Goal: Task Accomplishment & Management: Use online tool/utility

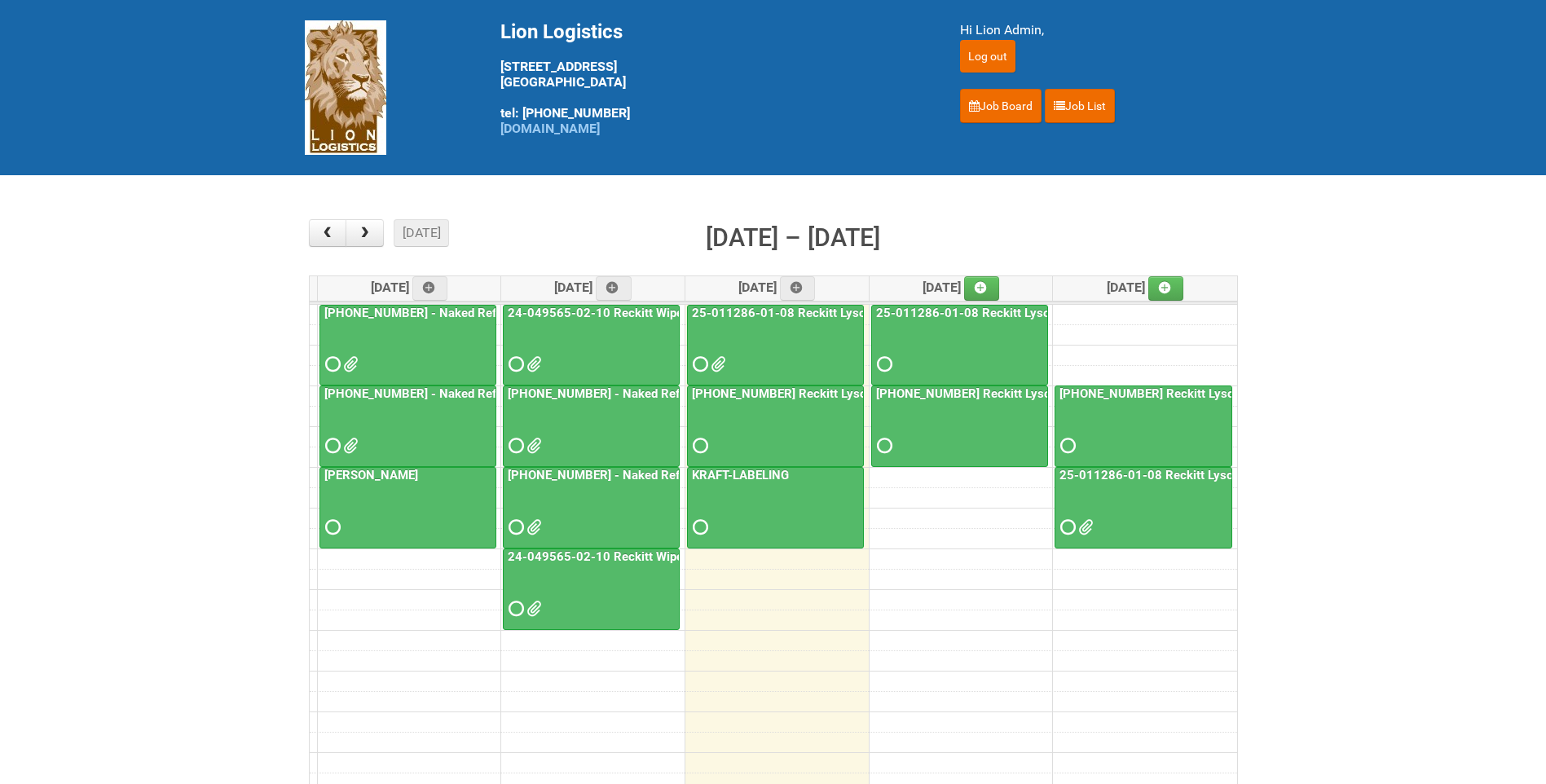
click at [722, 361] on span at bounding box center [717, 364] width 11 height 11
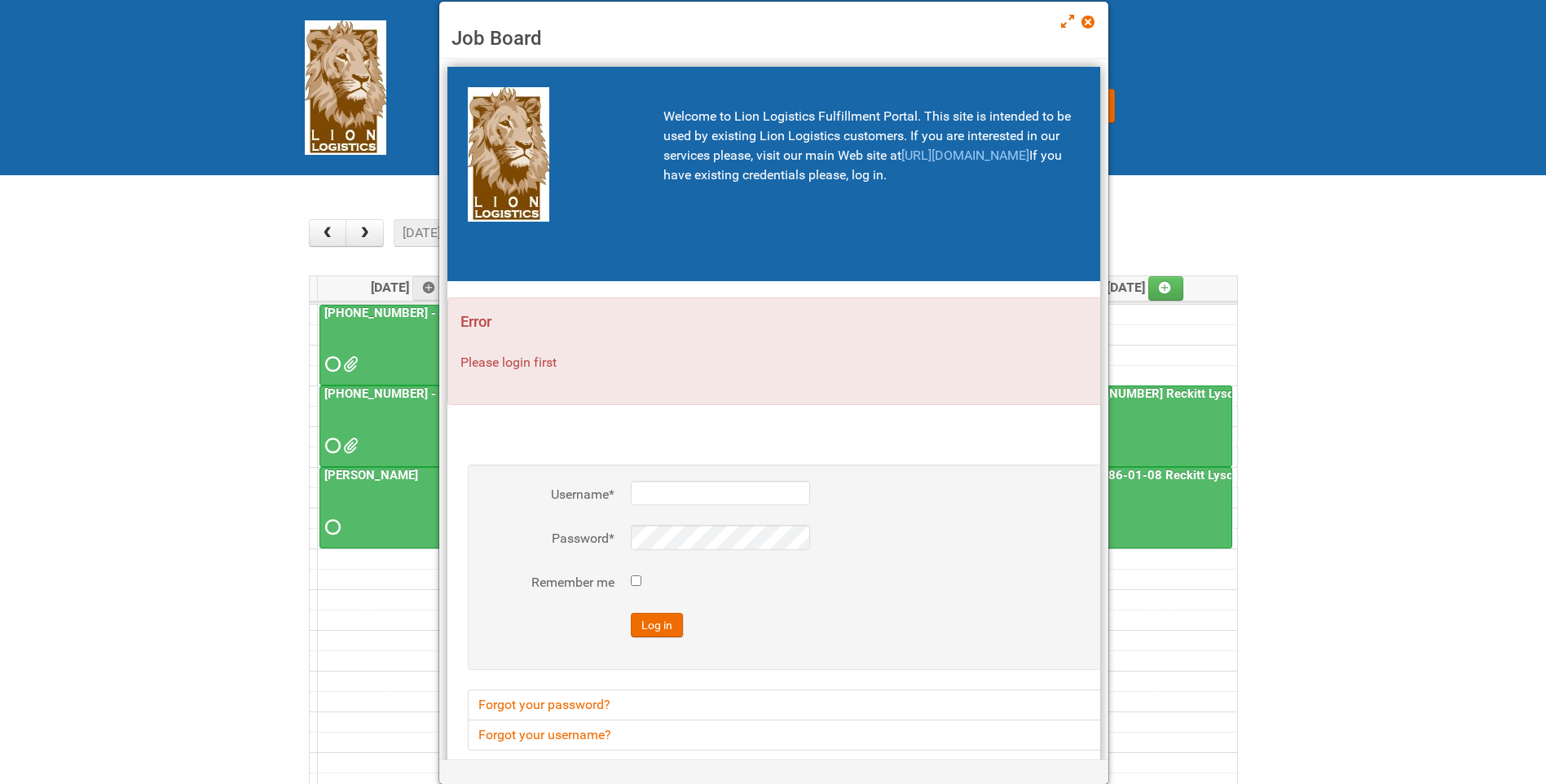
type input "lion"
click at [1088, 16] on span at bounding box center [1088, 22] width 11 height 11
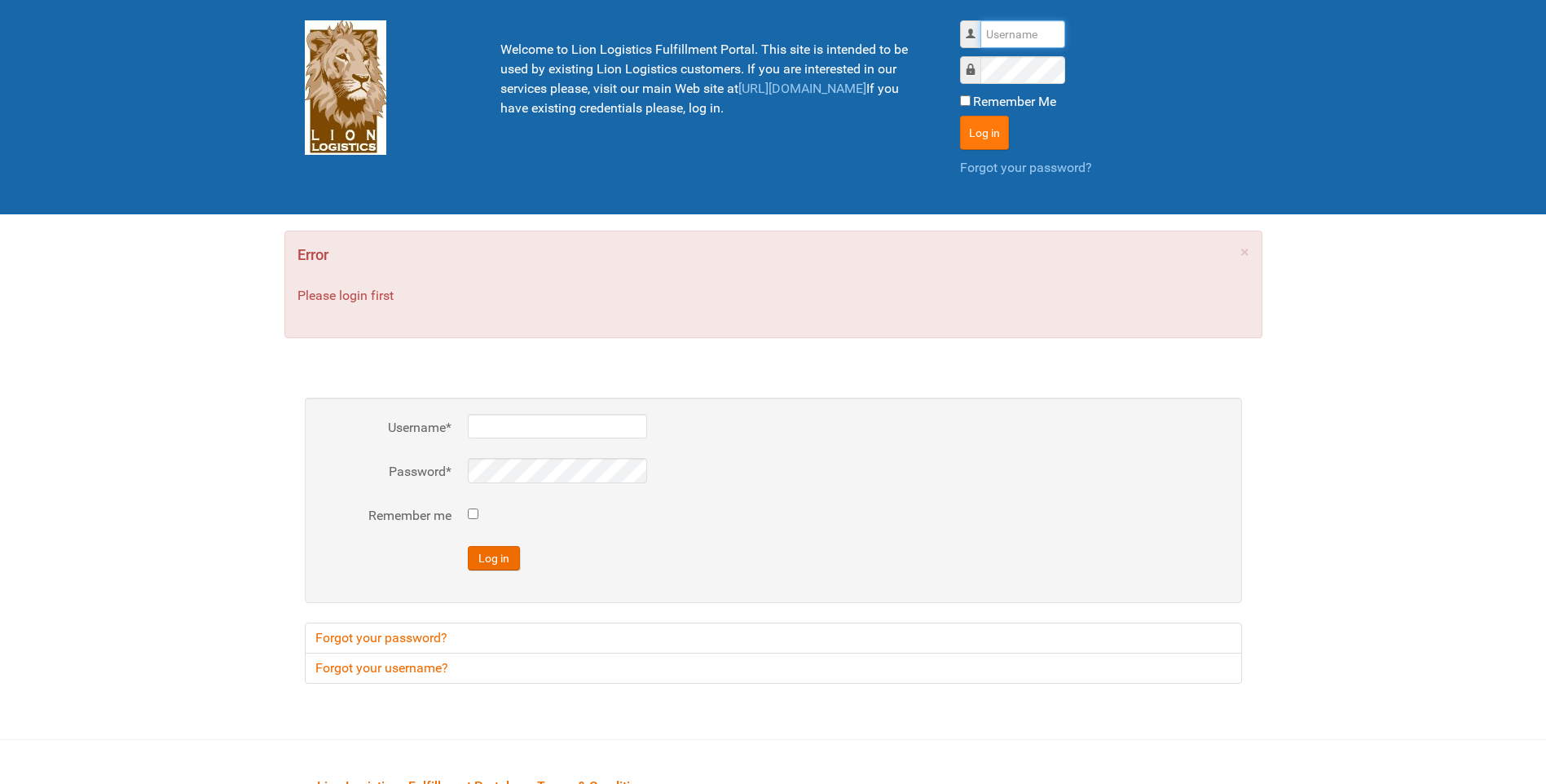
type input "lion"
click at [993, 139] on button "Log in" at bounding box center [984, 132] width 49 height 34
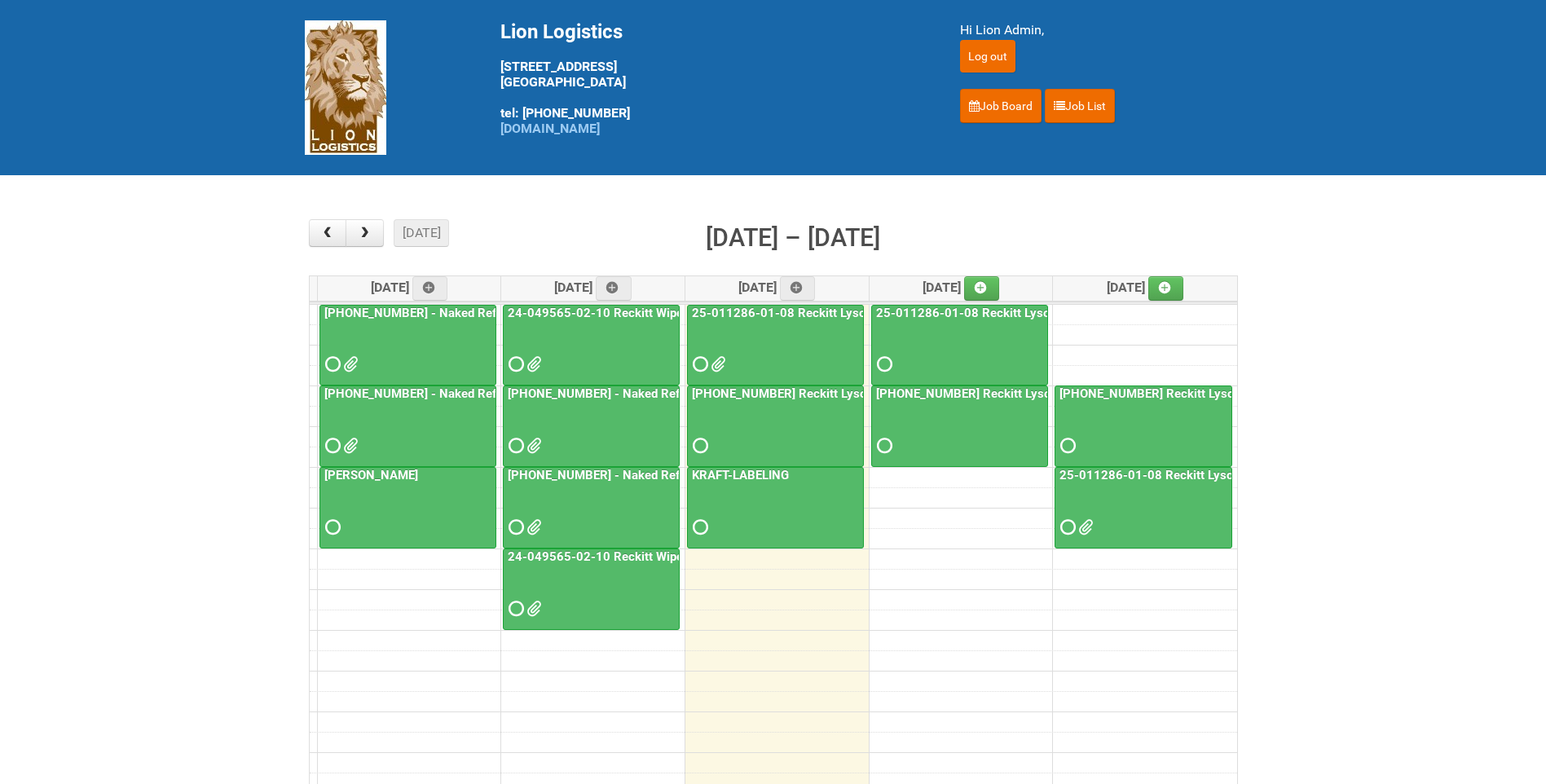
click at [786, 318] on link "25-011286-01-08 Reckitt Lysol Laundry Scented - BLINDING (hold slot)" at bounding box center [890, 312] width 402 height 14
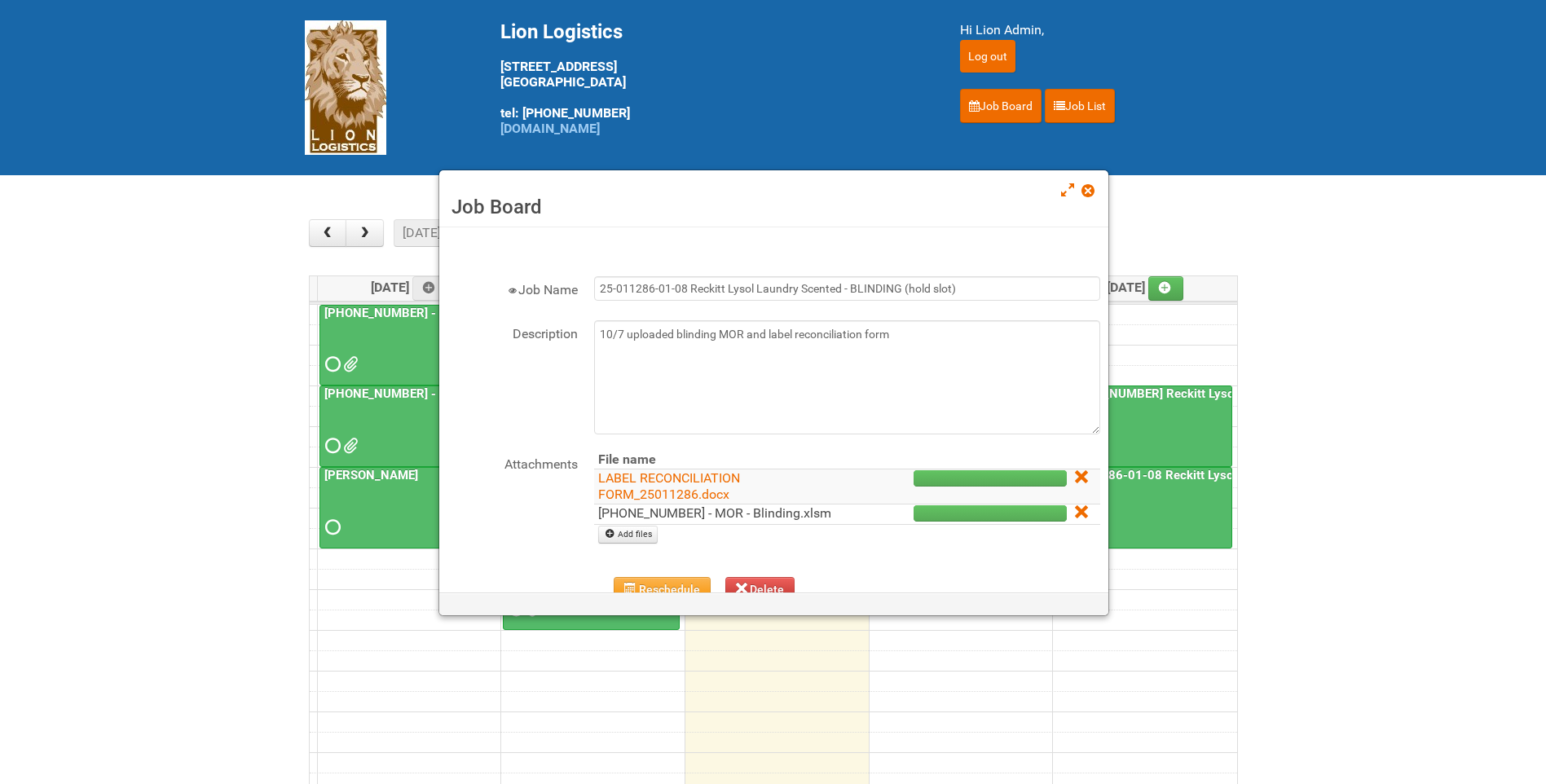
click at [693, 515] on link "25-011286-01 - MOR - Blinding.xlsm" at bounding box center [715, 513] width 234 height 15
click at [1088, 191] on span at bounding box center [1088, 191] width 11 height 11
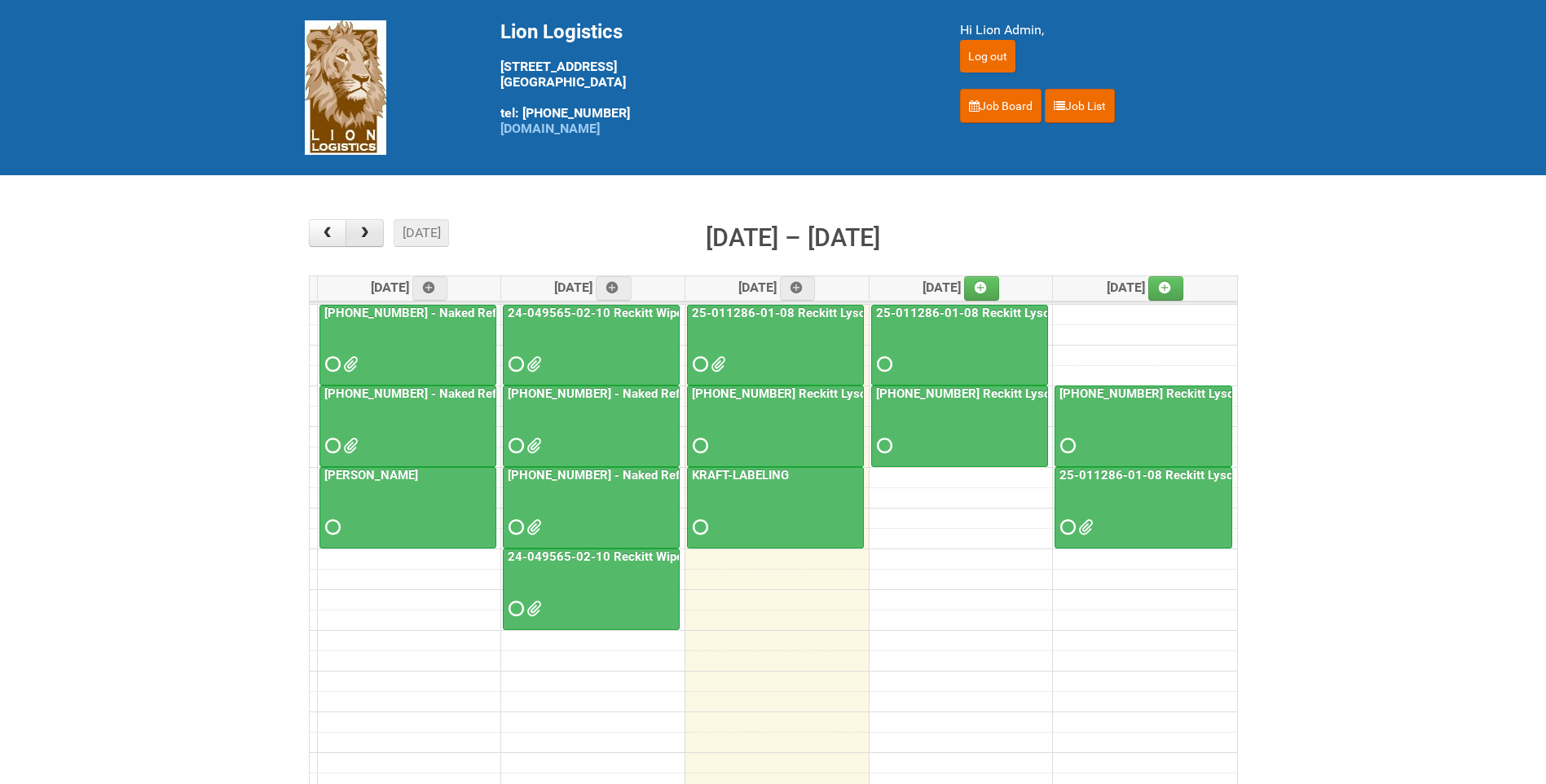
click at [378, 231] on button "button" at bounding box center [365, 232] width 38 height 28
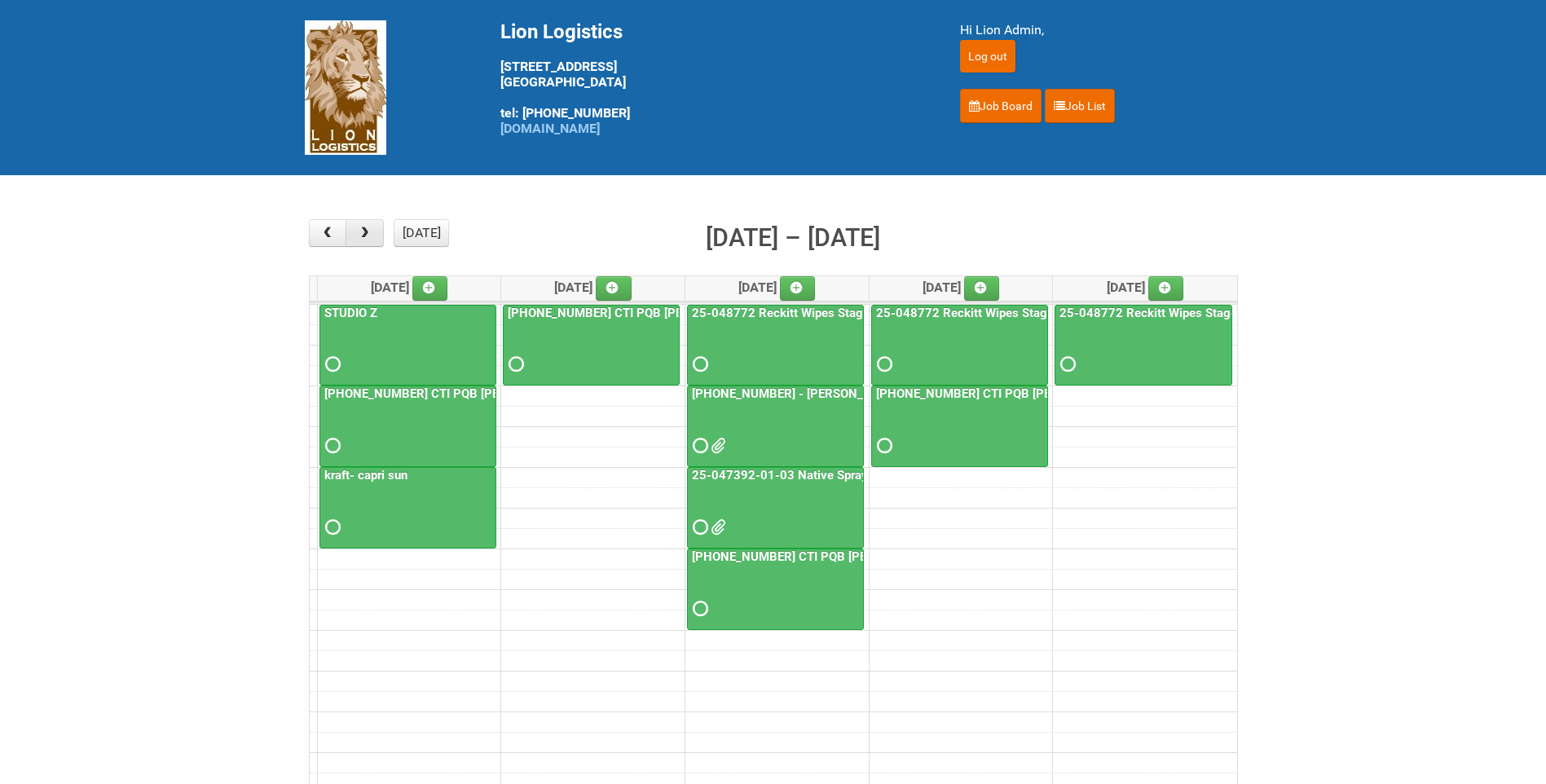
click at [373, 227] on span "button" at bounding box center [365, 233] width 15 height 13
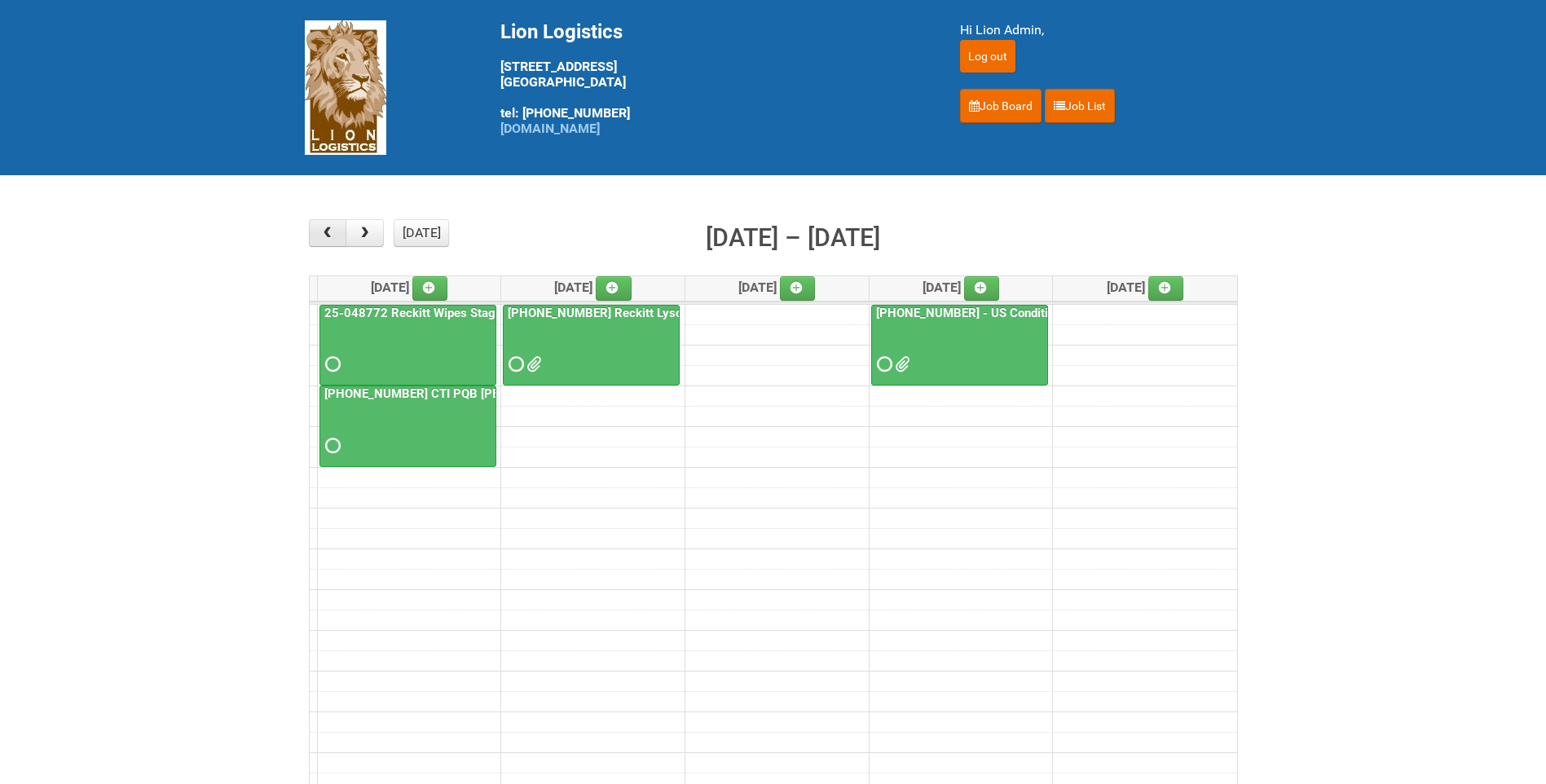
click at [329, 230] on span "button" at bounding box center [327, 233] width 15 height 13
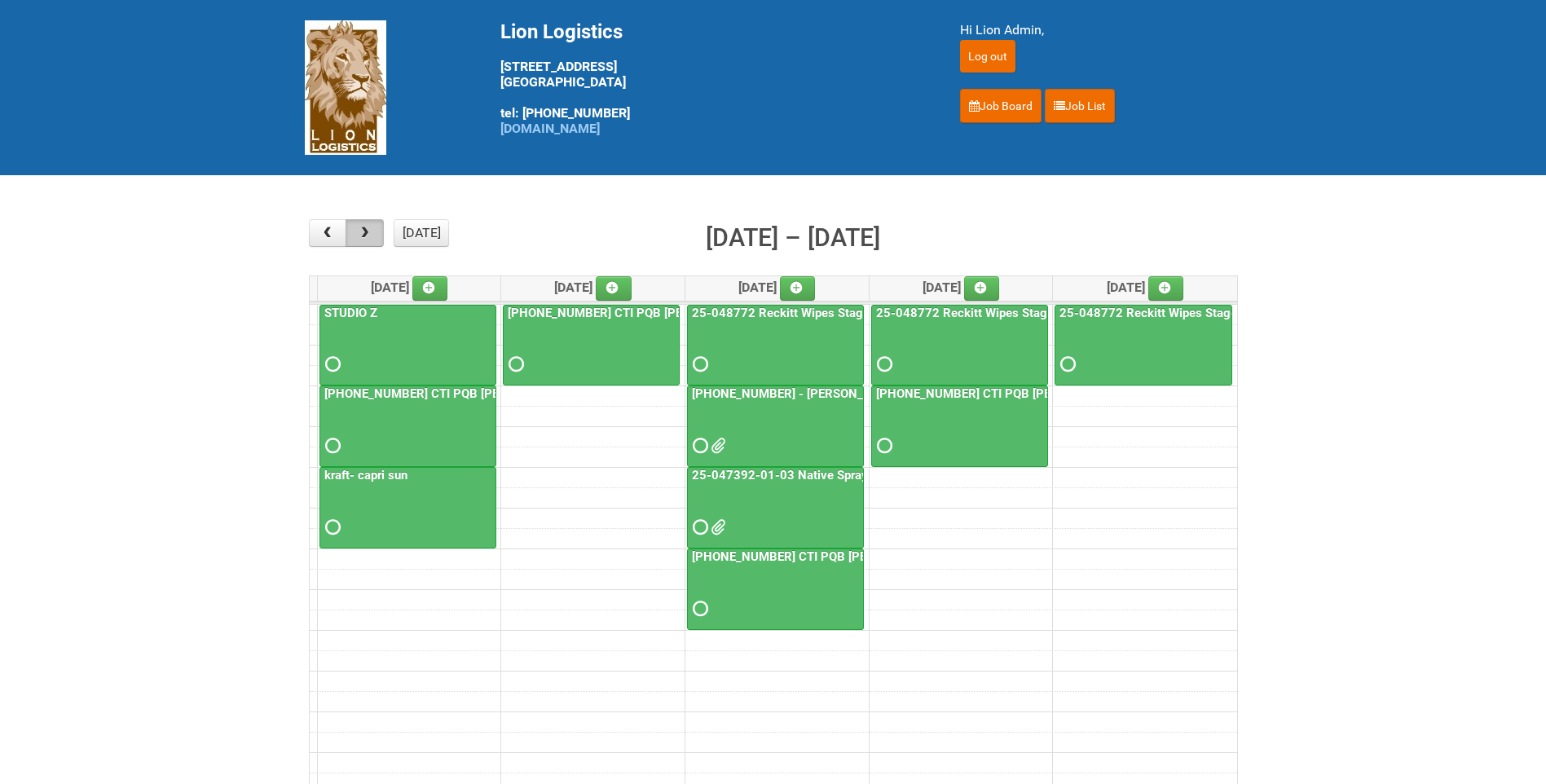
click at [365, 231] on span "button" at bounding box center [365, 233] width 15 height 13
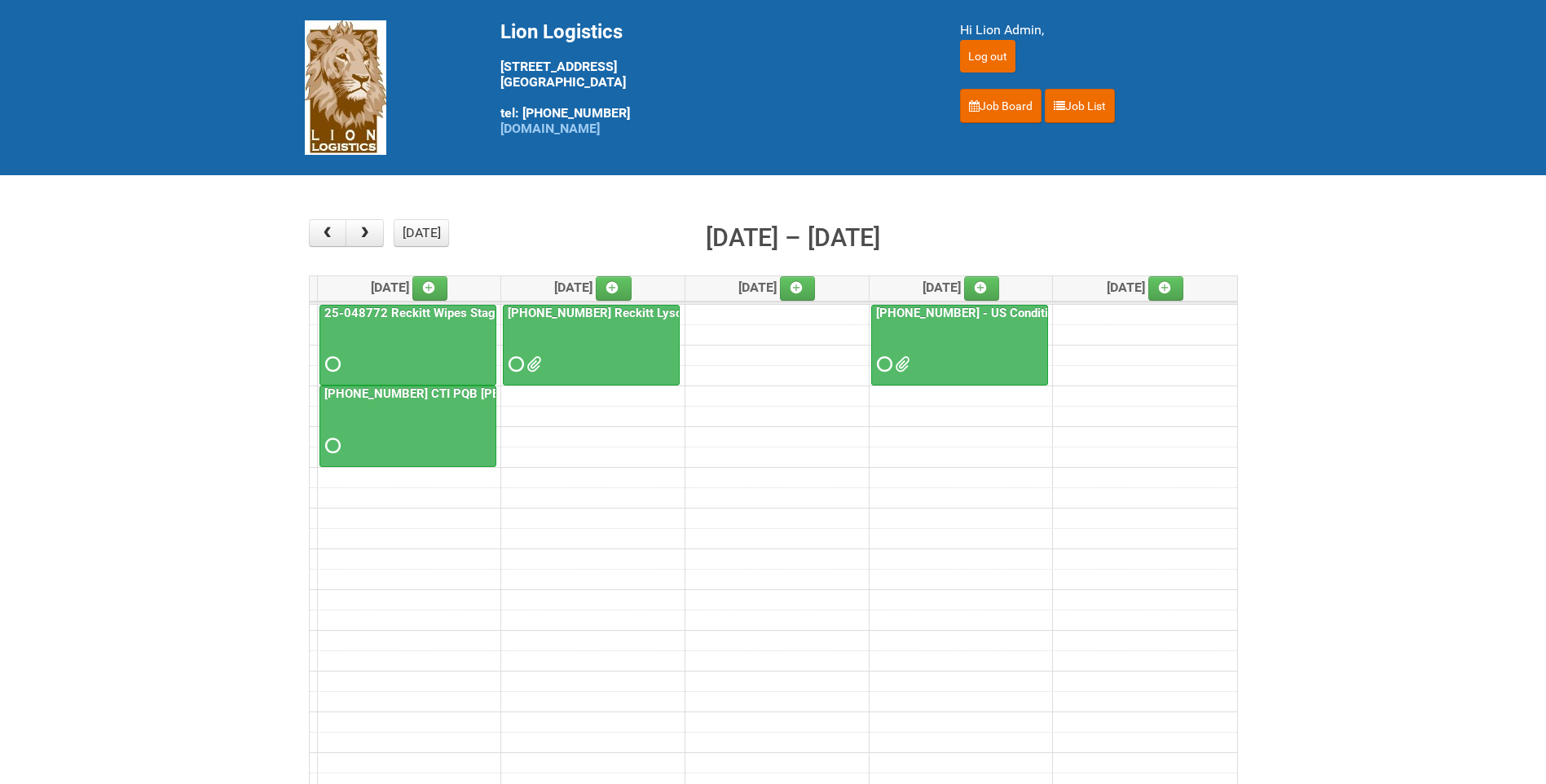
click at [529, 366] on span at bounding box center [532, 364] width 11 height 11
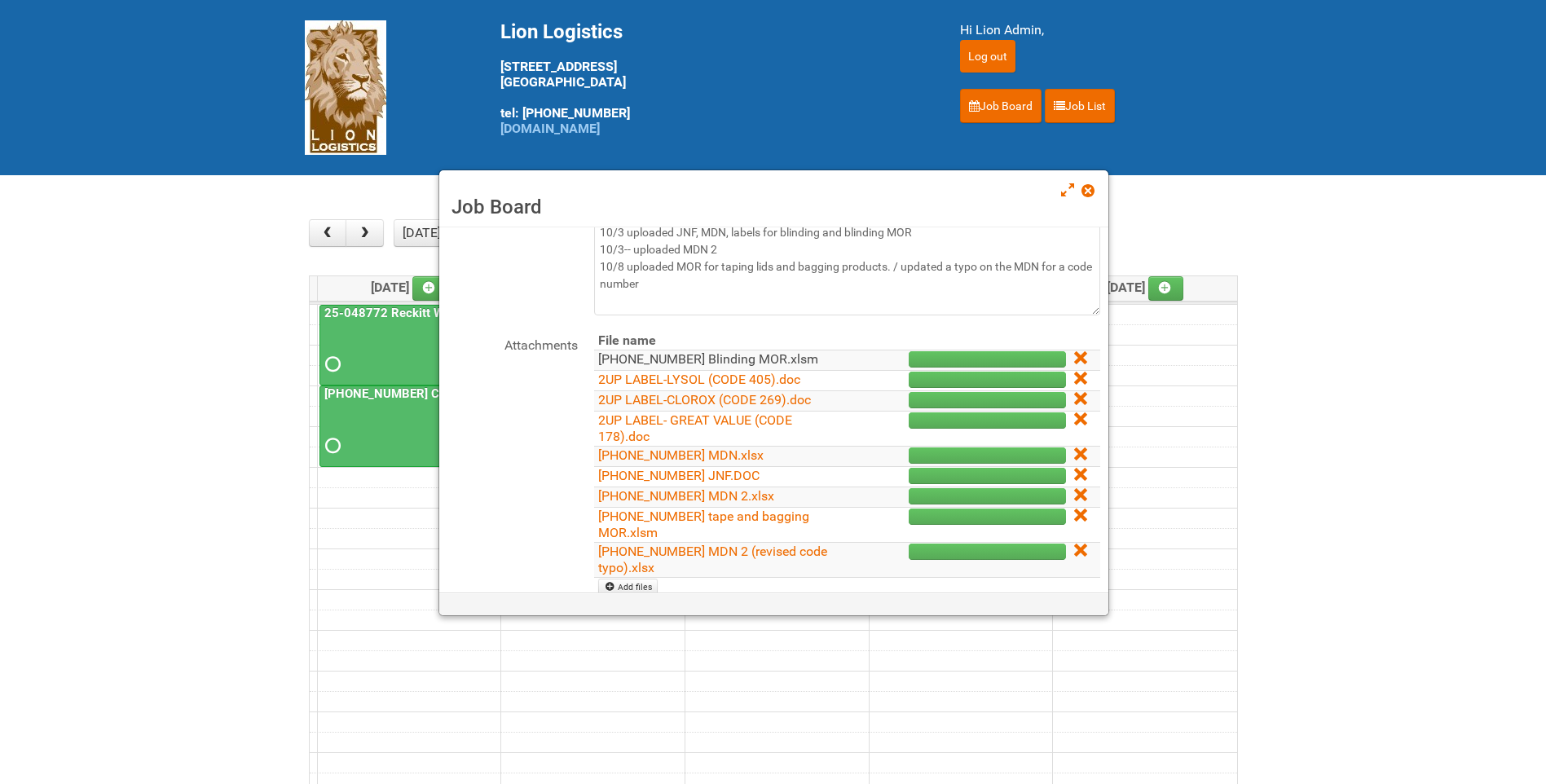
scroll to position [70, 0]
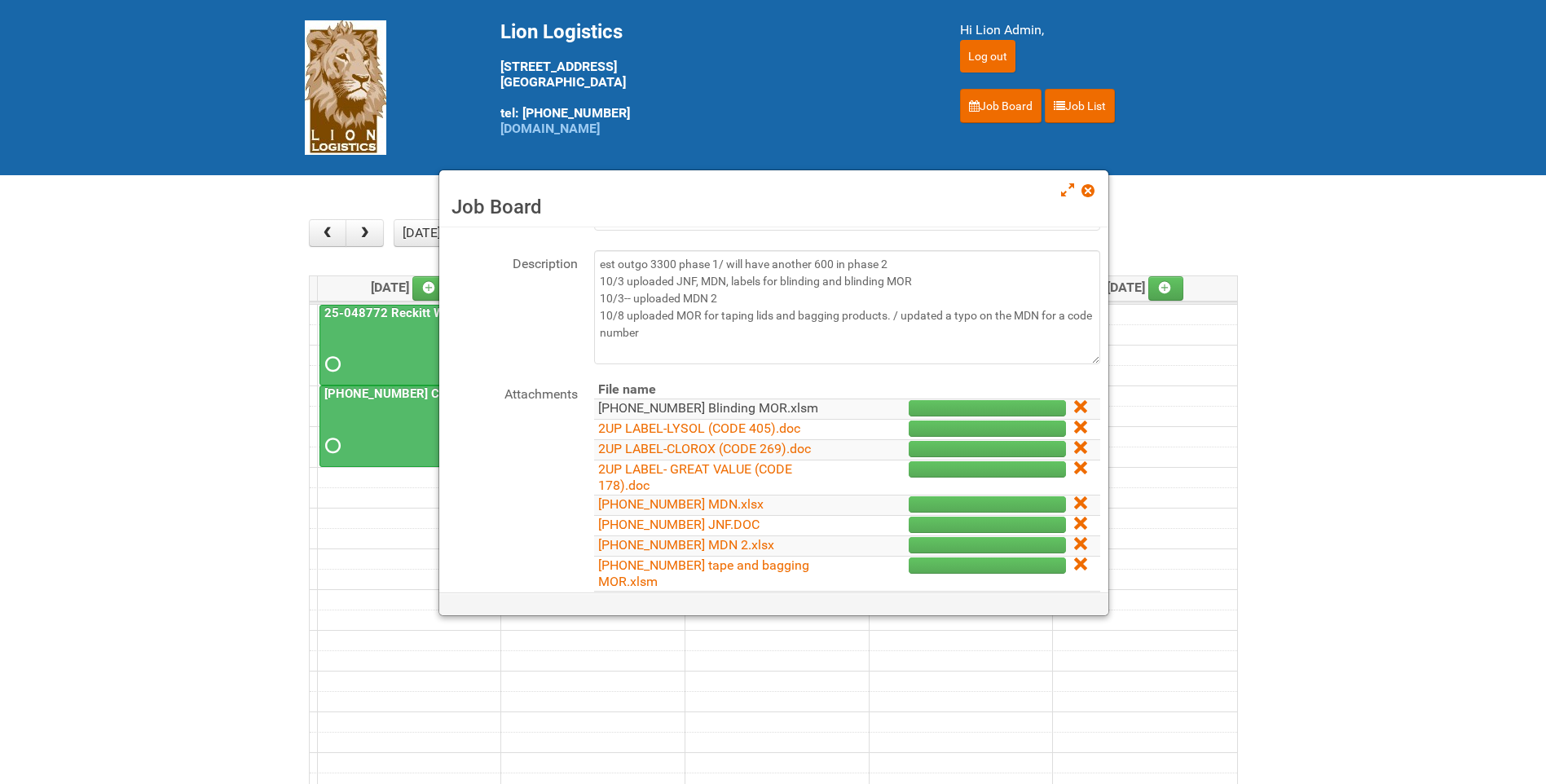
click at [759, 408] on link "25-048772-01 Blinding MOR.xlsm" at bounding box center [708, 408] width 220 height 15
click at [736, 561] on link "25-048772-01 tape and bagging MOR.xlsm" at bounding box center [703, 573] width 211 height 31
click at [1089, 188] on span at bounding box center [1088, 191] width 11 height 11
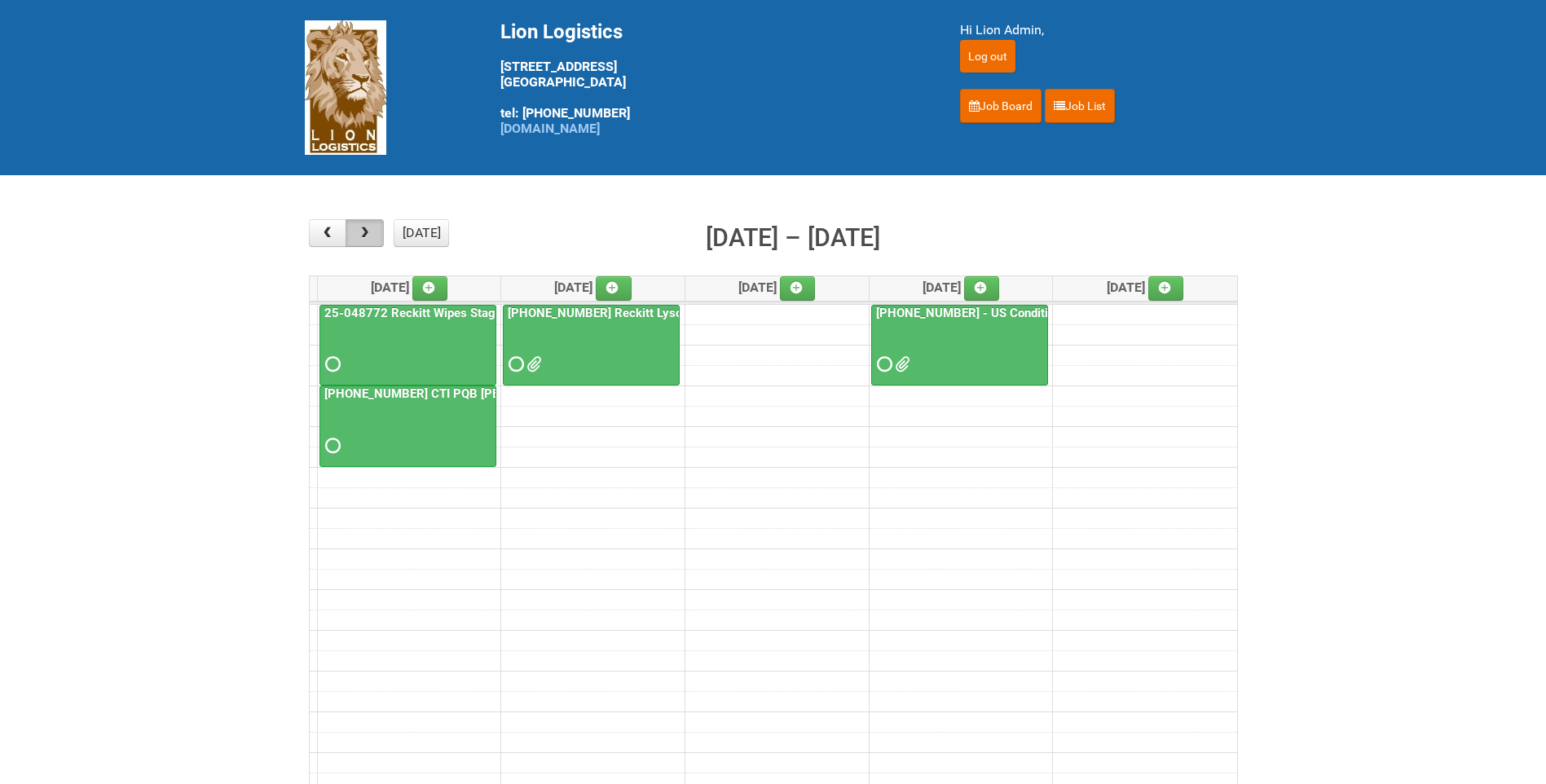
click at [357, 230] on button "button" at bounding box center [365, 232] width 38 height 28
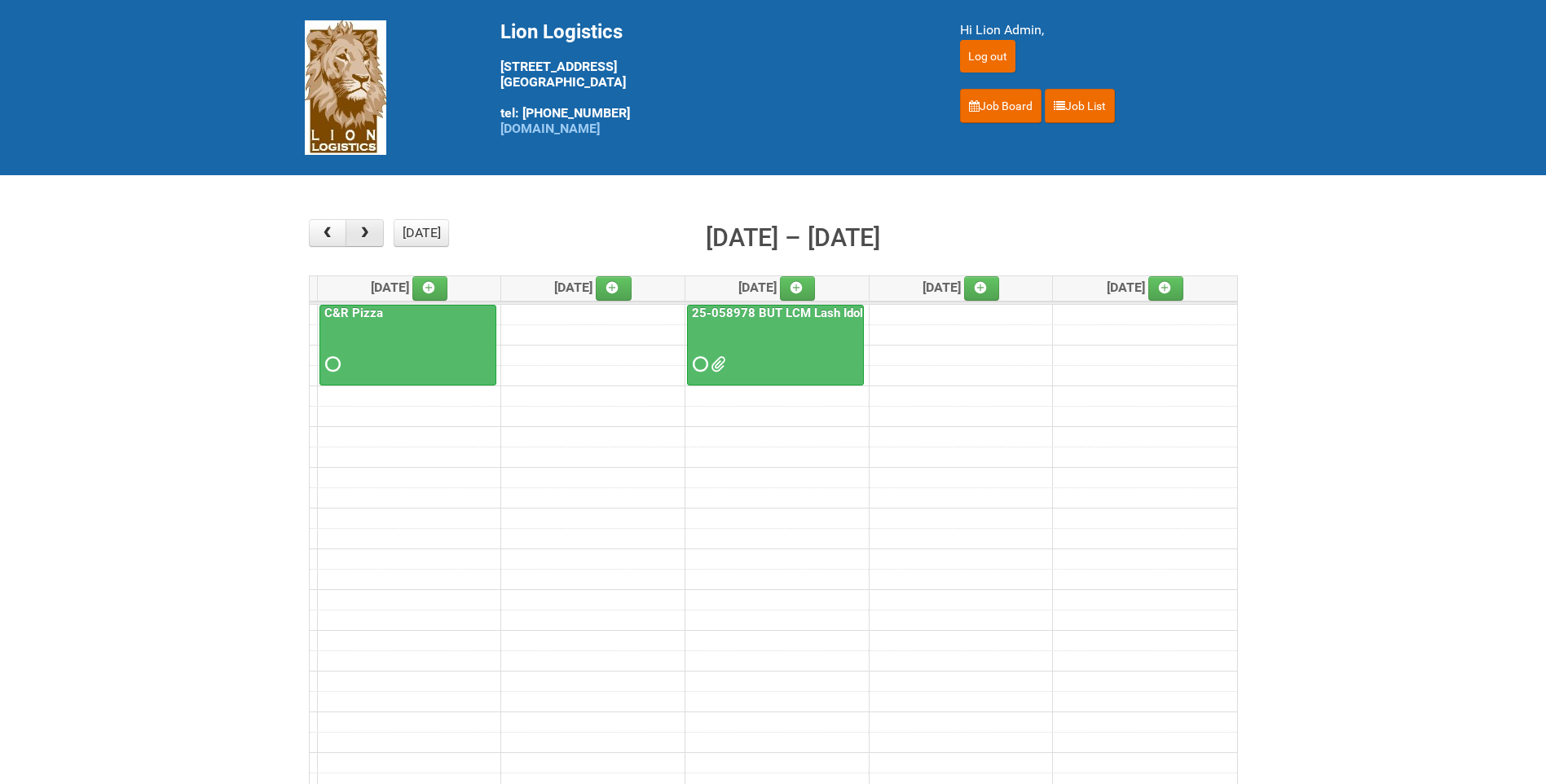
click at [357, 230] on span "button" at bounding box center [365, 233] width 15 height 13
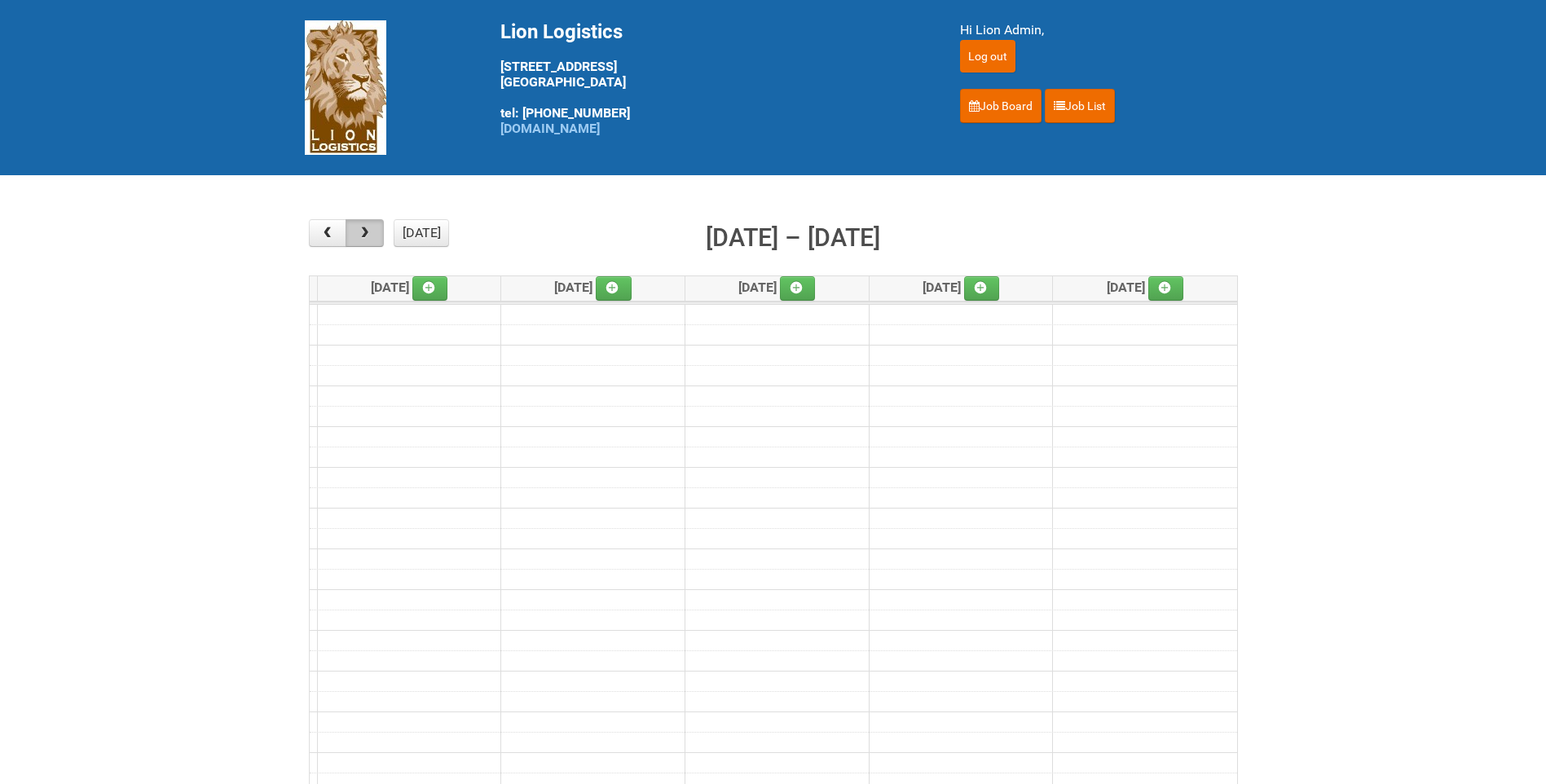
click at [357, 230] on span "button" at bounding box center [365, 233] width 15 height 13
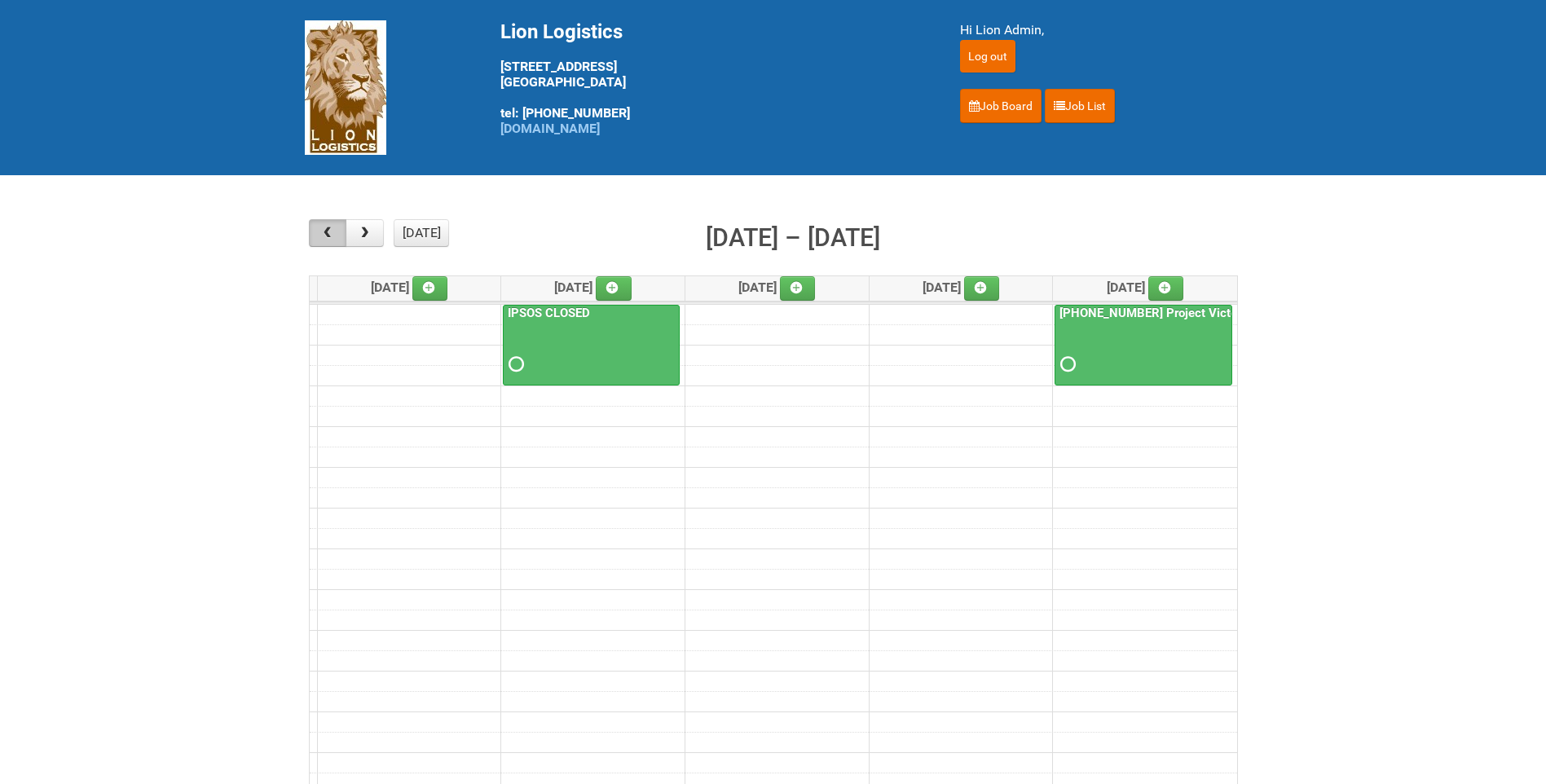
click at [328, 231] on span "button" at bounding box center [327, 233] width 15 height 13
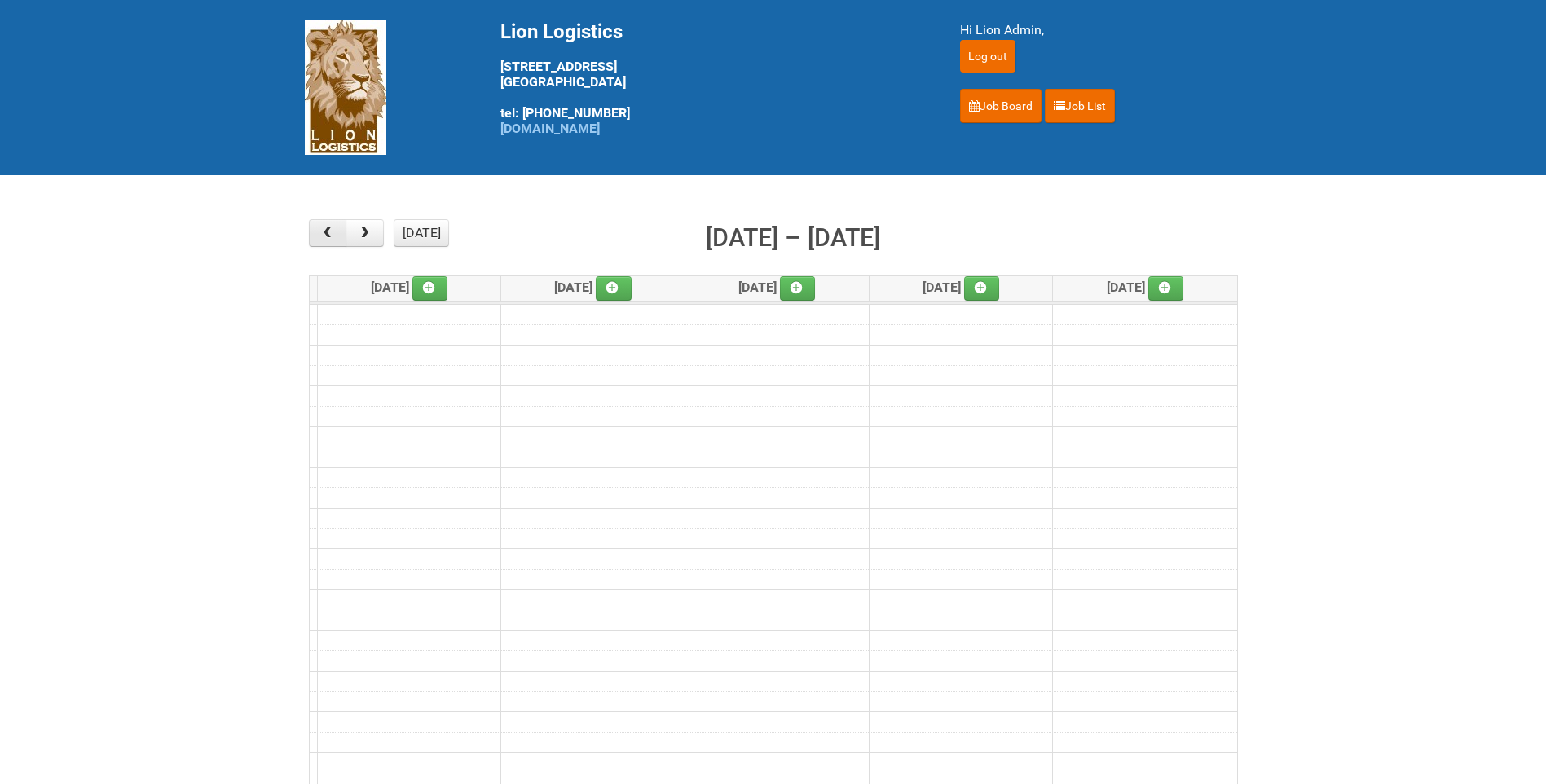
click at [328, 231] on span "button" at bounding box center [327, 233] width 15 height 13
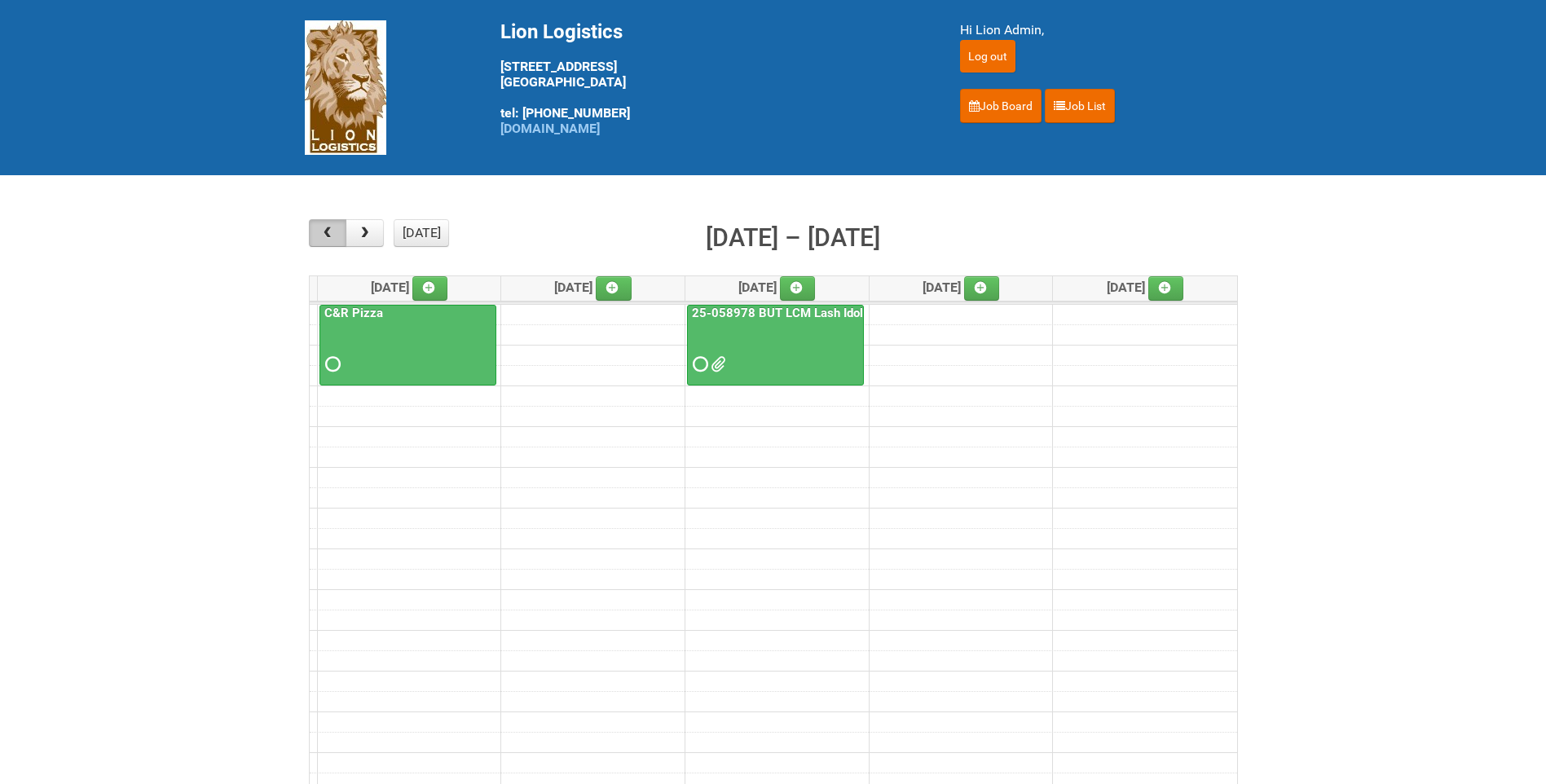
click at [328, 231] on span "button" at bounding box center [327, 233] width 15 height 13
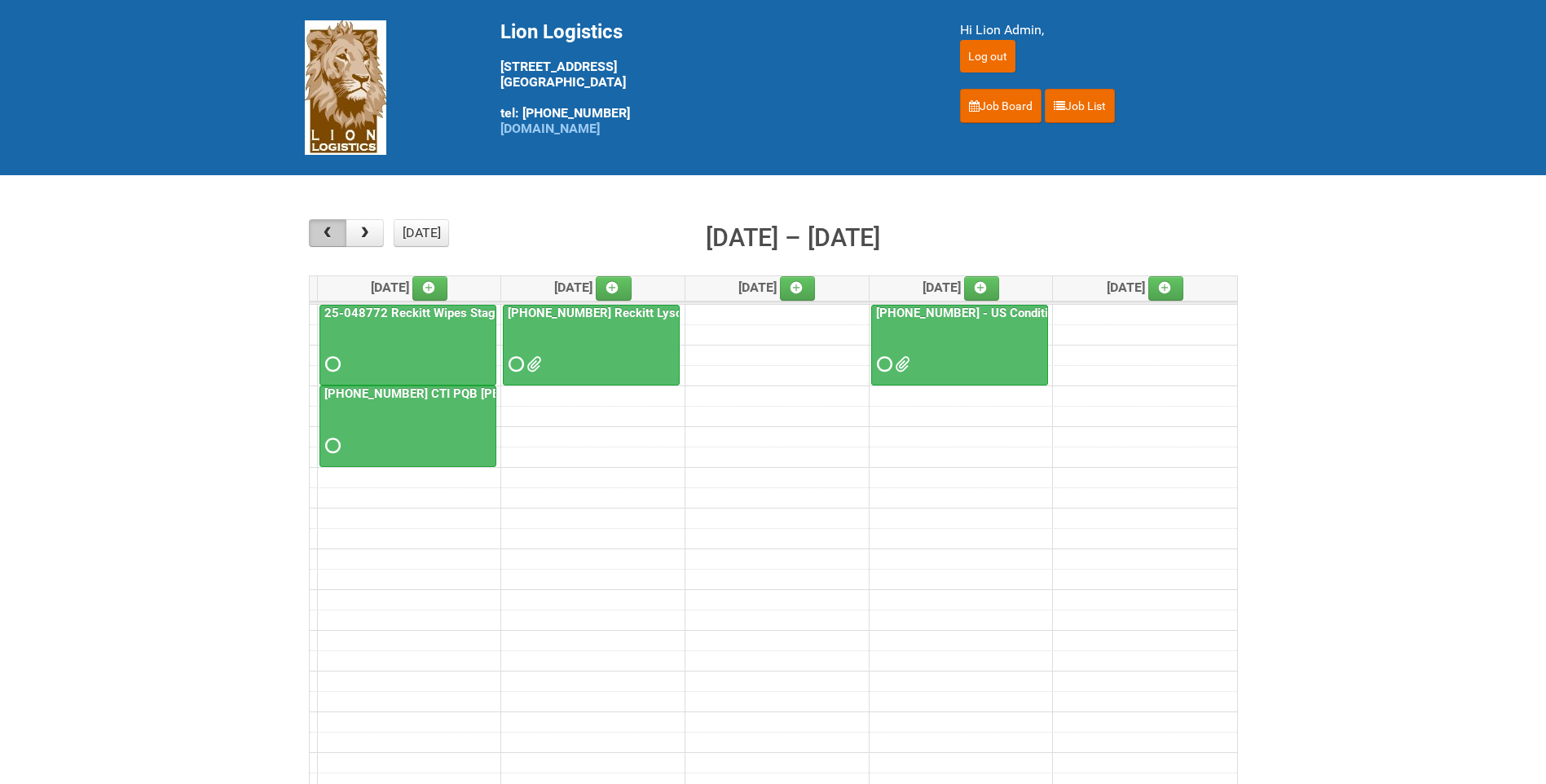
click at [332, 231] on span "button" at bounding box center [327, 233] width 15 height 13
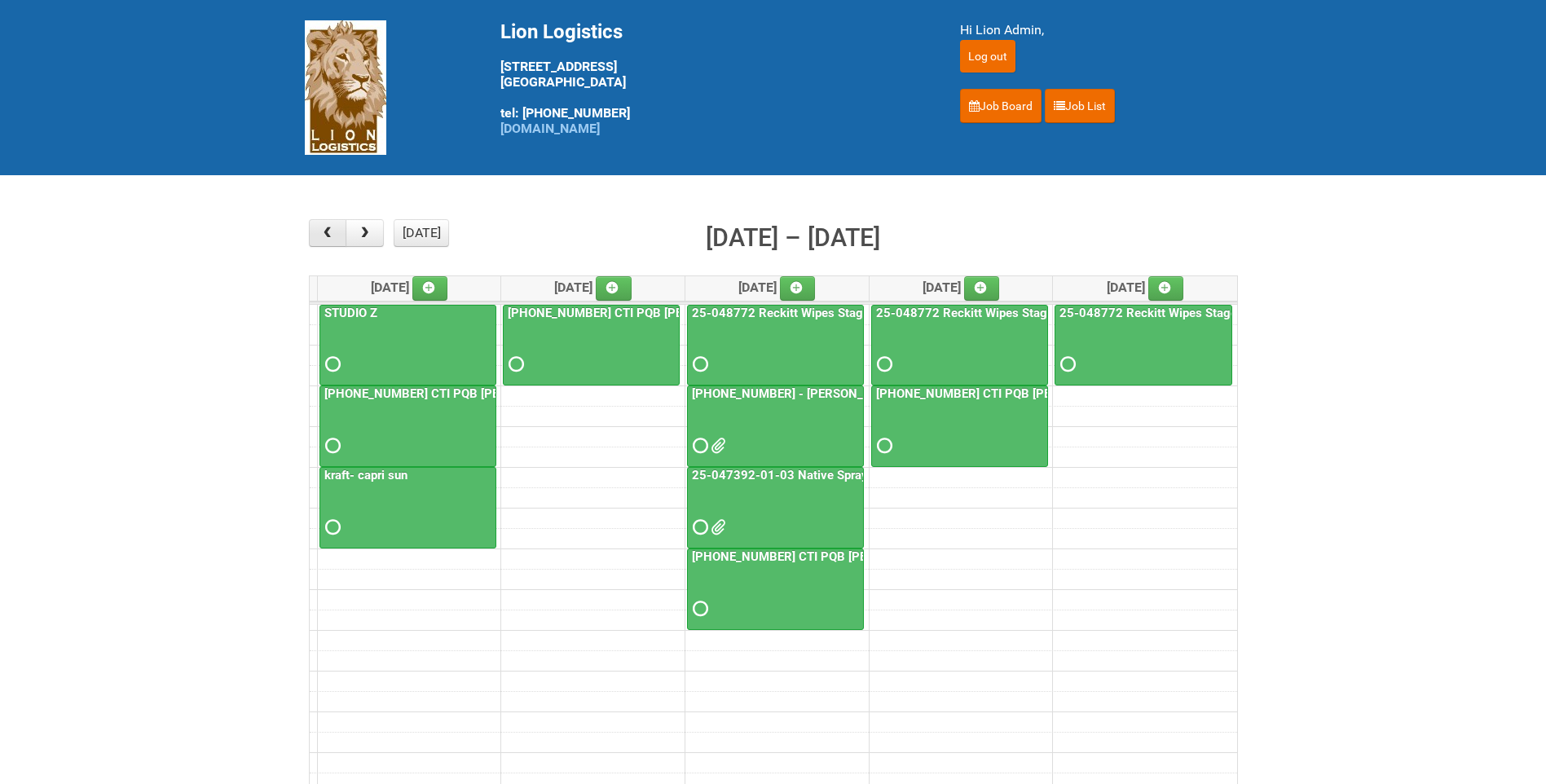
click at [332, 231] on span "button" at bounding box center [327, 233] width 15 height 13
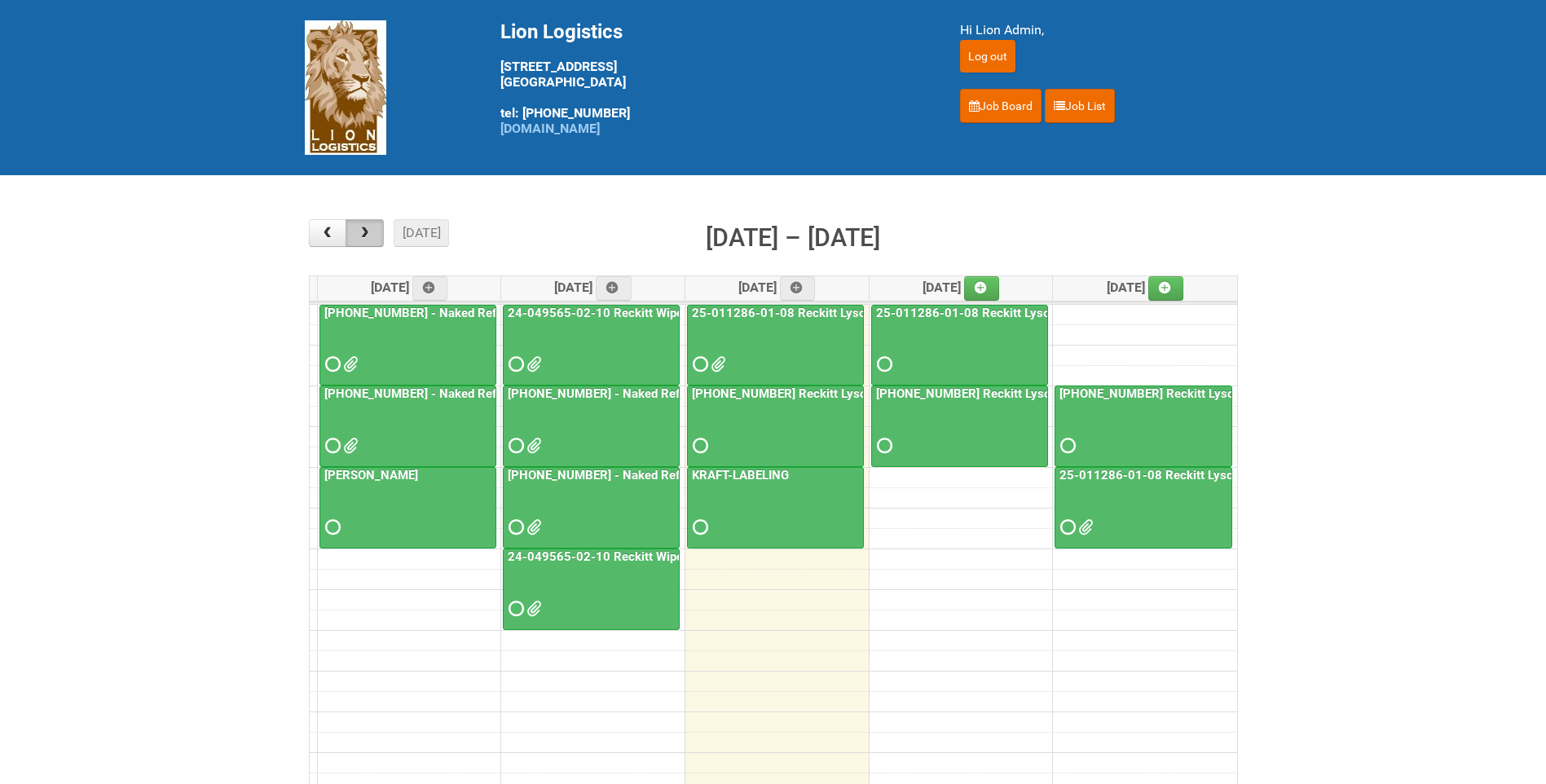
click at [363, 236] on span "button" at bounding box center [365, 233] width 15 height 13
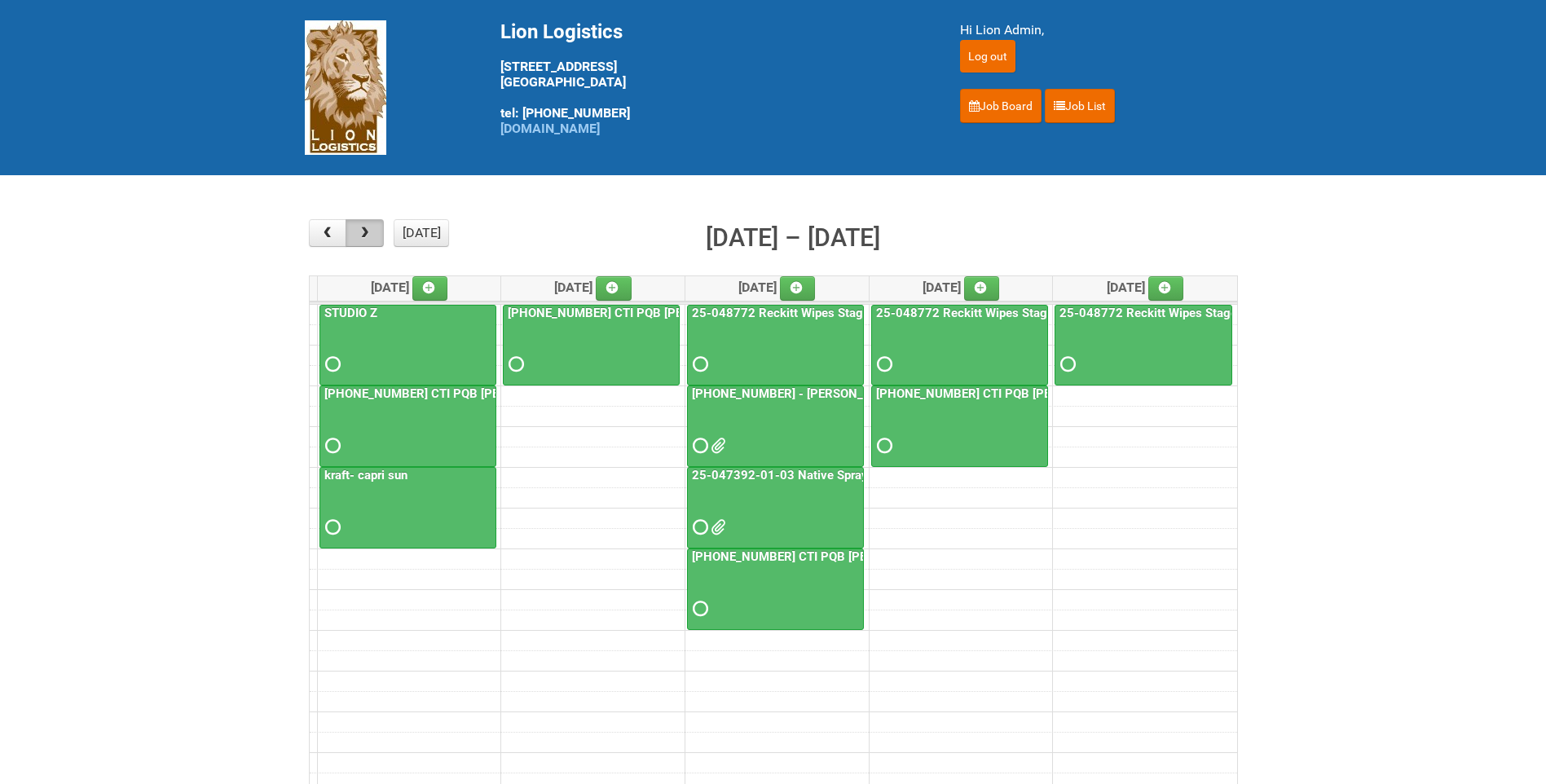
click at [366, 230] on span "button" at bounding box center [365, 233] width 15 height 13
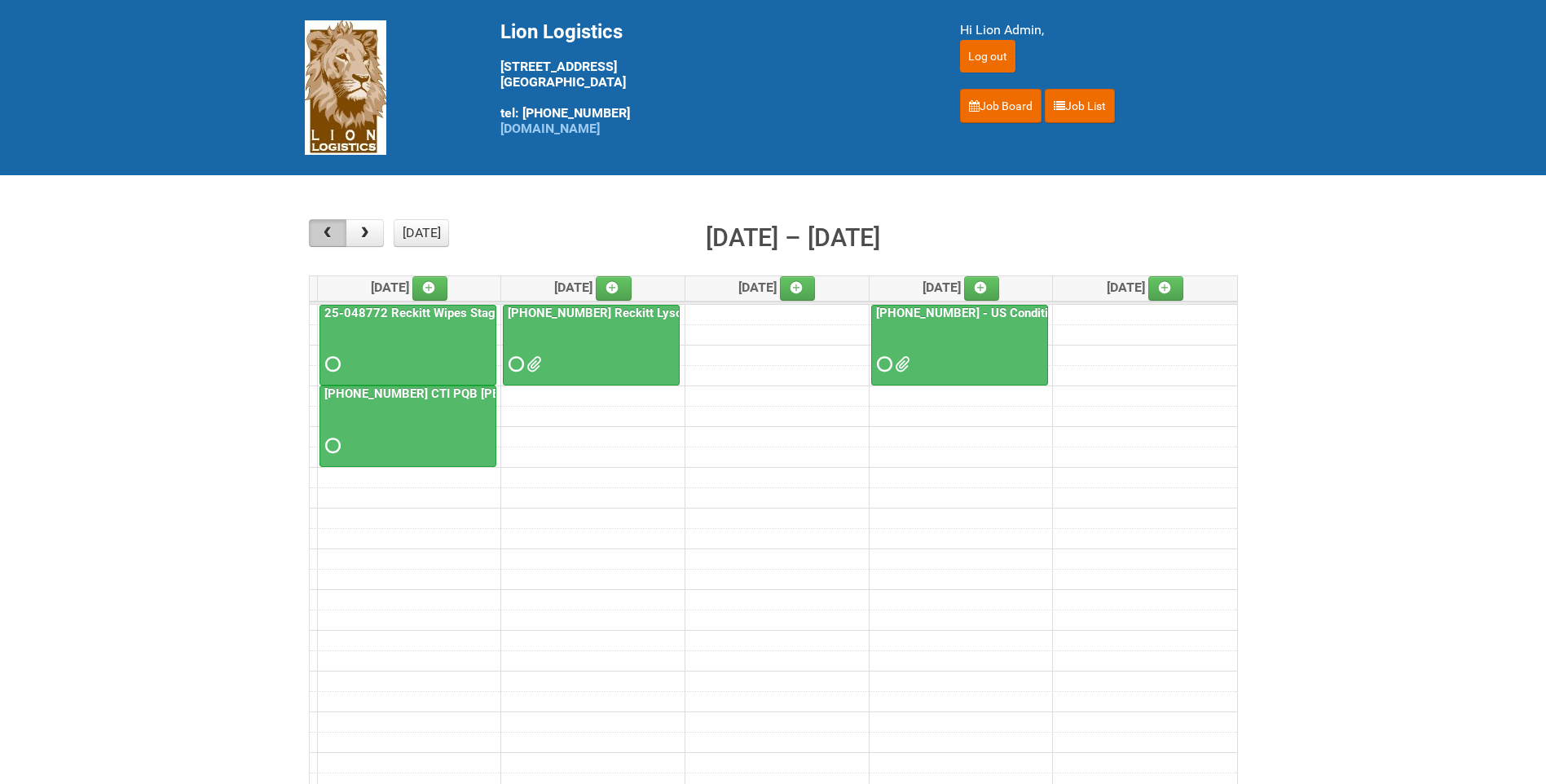
click at [345, 232] on button "button" at bounding box center [328, 232] width 38 height 28
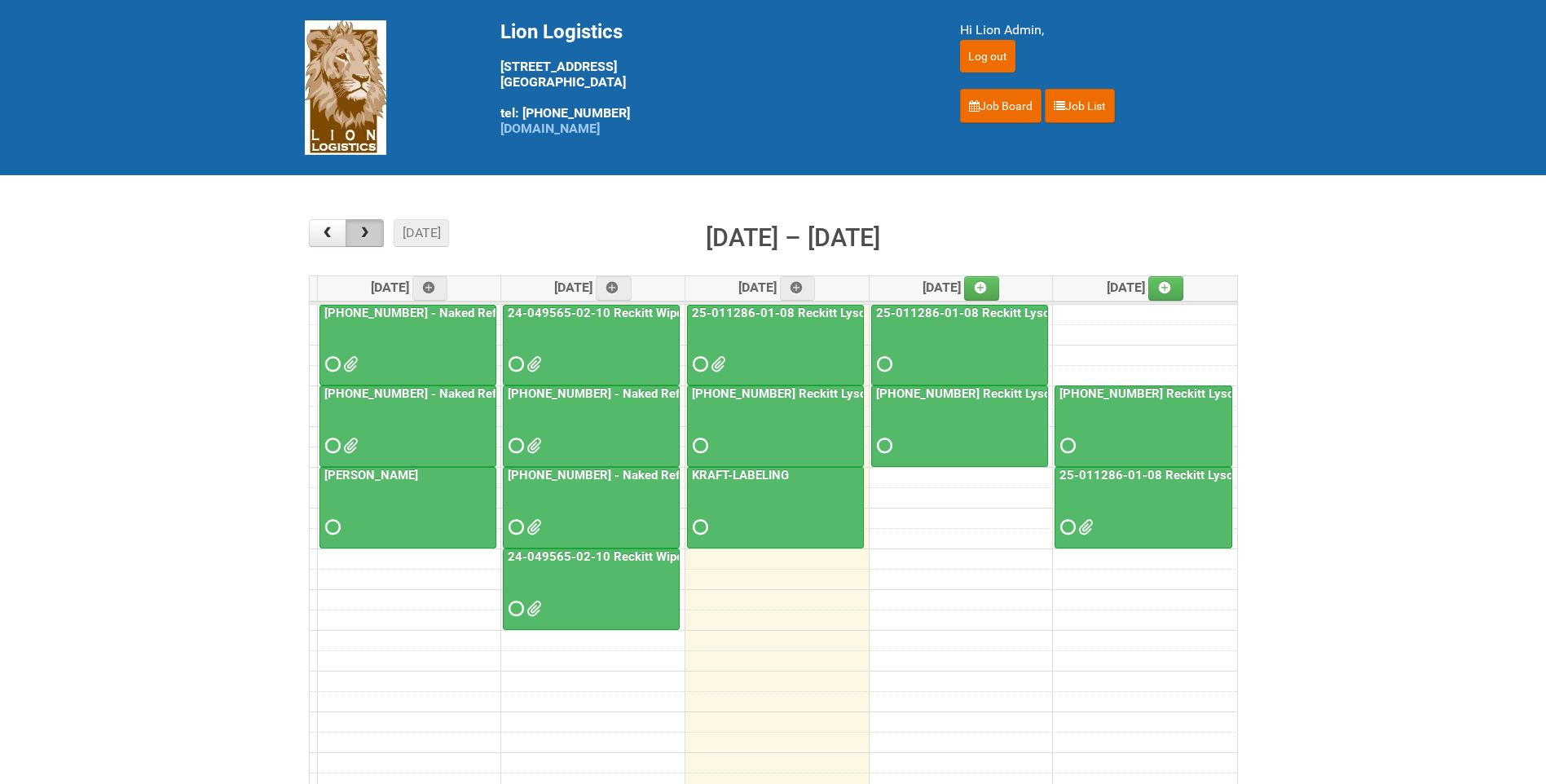
click at [375, 231] on button "button" at bounding box center [365, 232] width 38 height 28
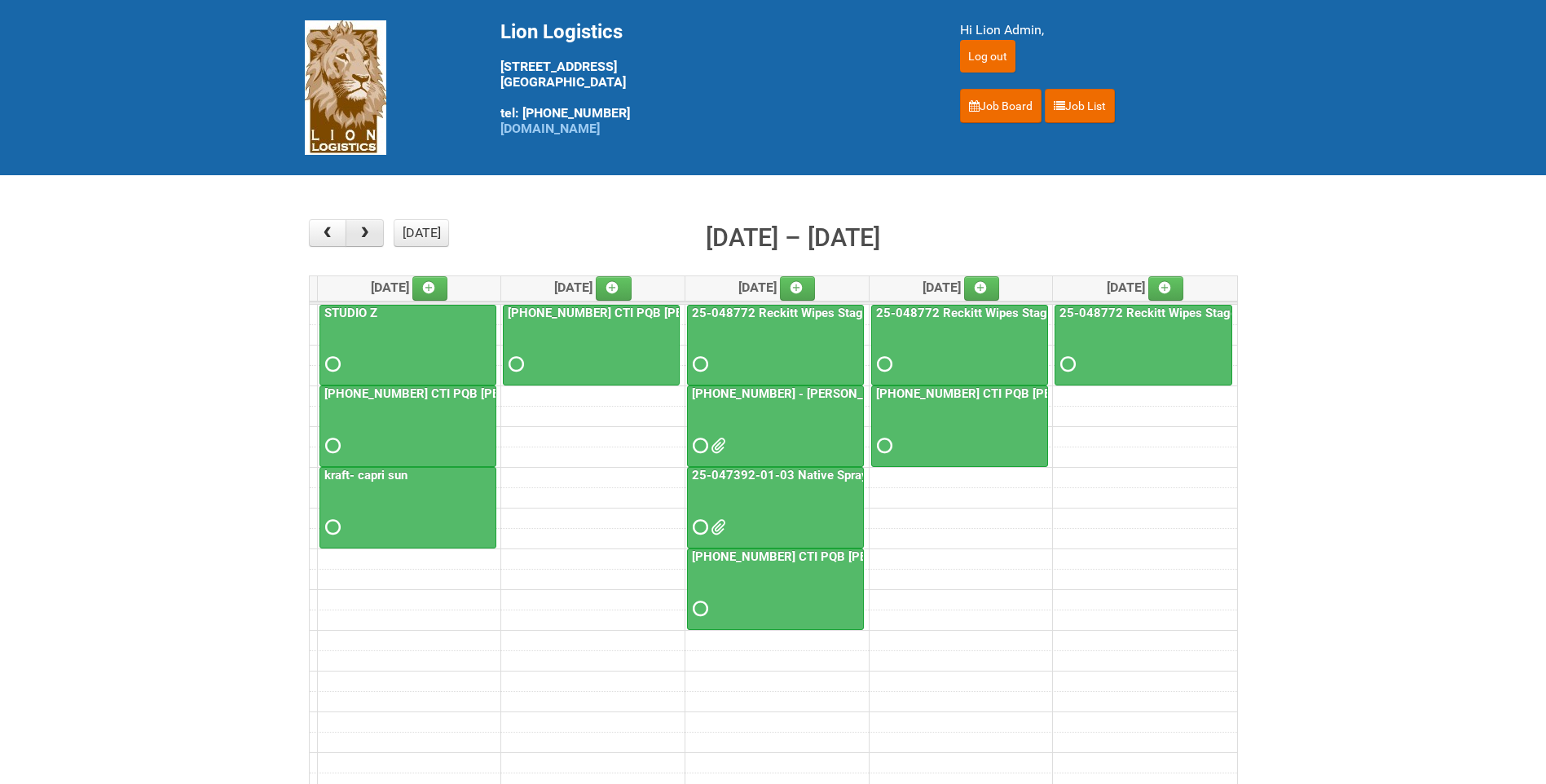
click at [375, 231] on button "button" at bounding box center [365, 232] width 38 height 28
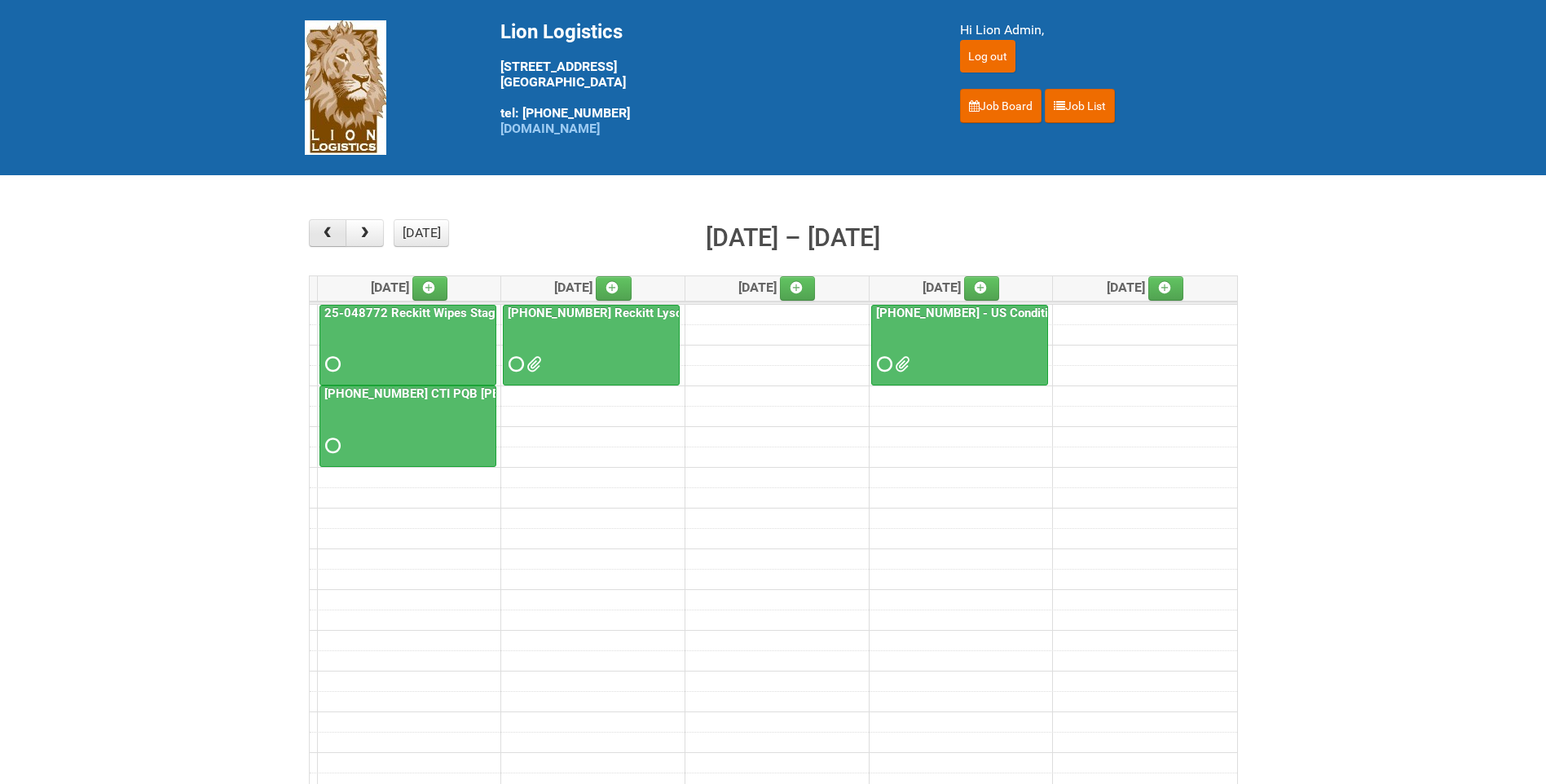
click at [329, 236] on span "button" at bounding box center [327, 233] width 15 height 13
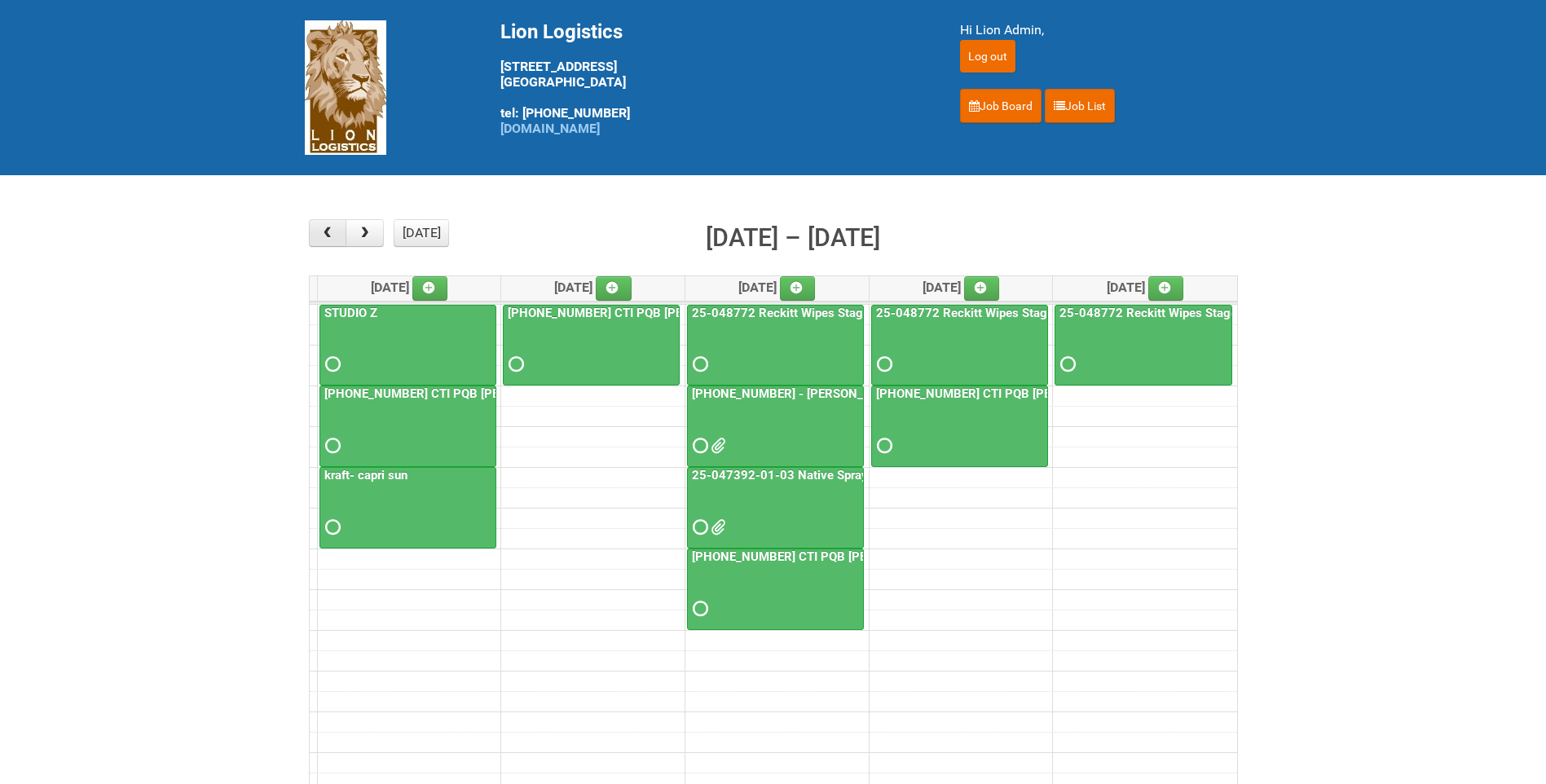
click at [329, 236] on span "button" at bounding box center [327, 233] width 15 height 13
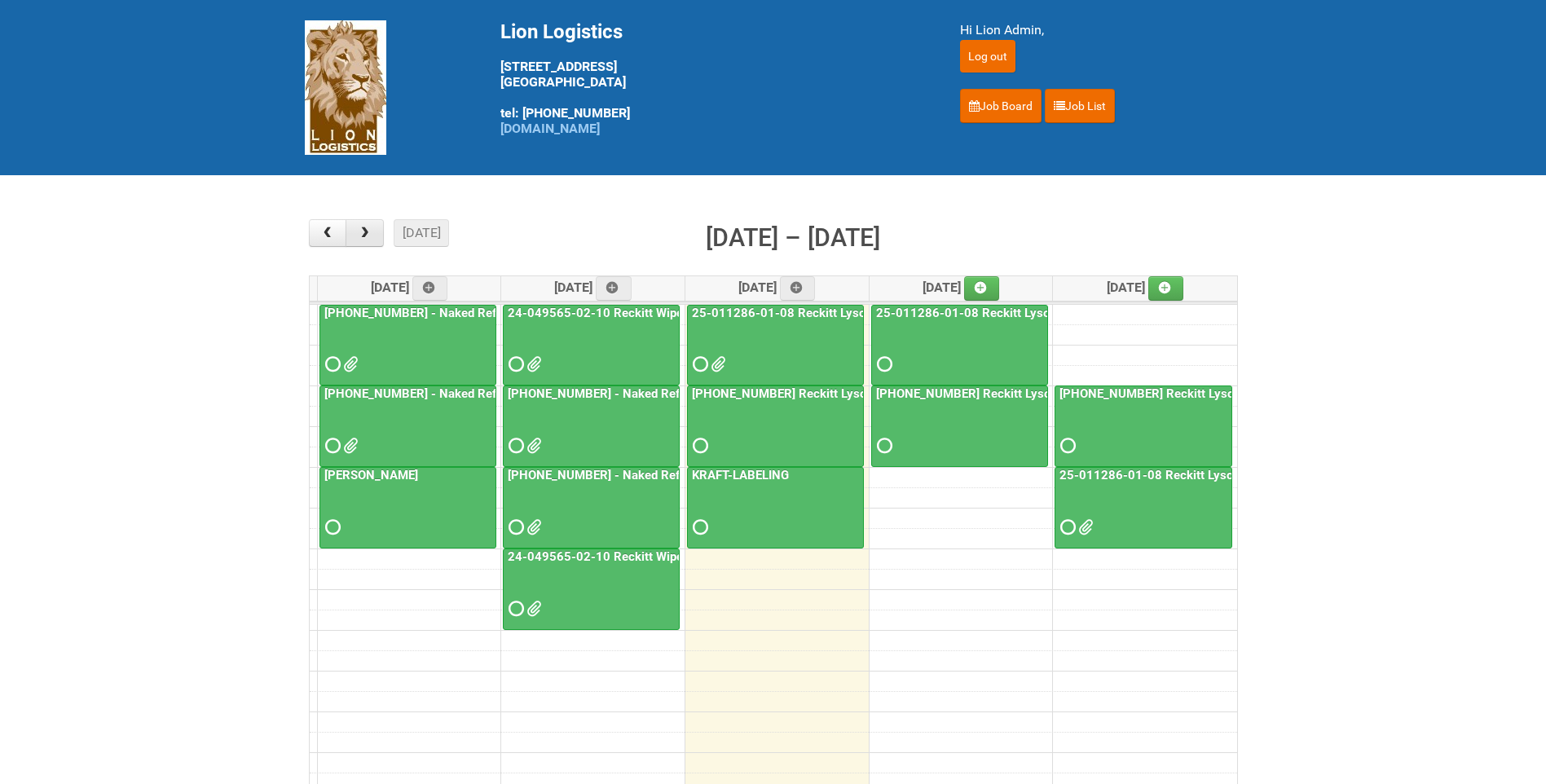
click at [369, 233] on span "button" at bounding box center [365, 233] width 15 height 13
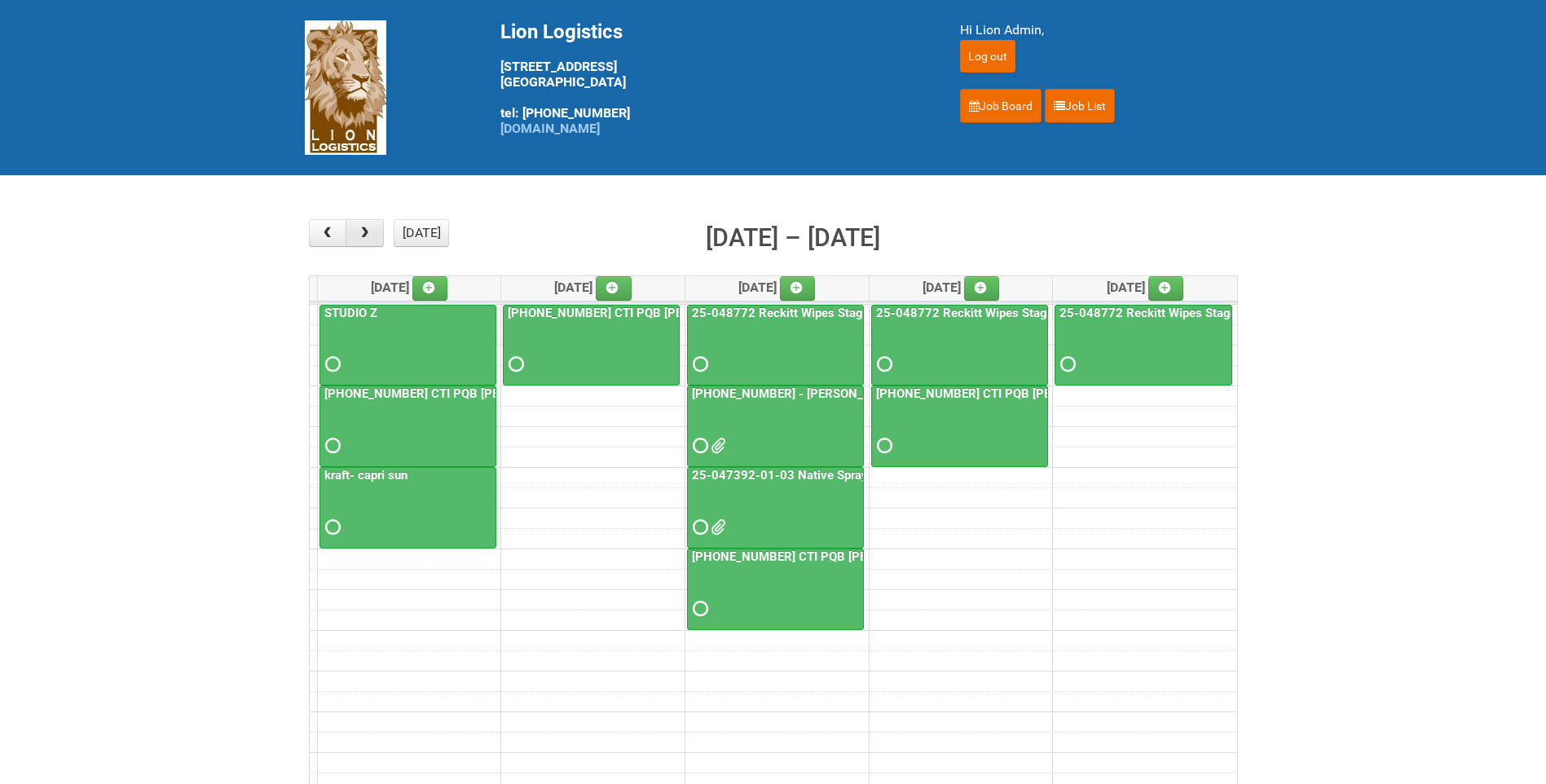
click at [369, 233] on span "button" at bounding box center [365, 233] width 15 height 13
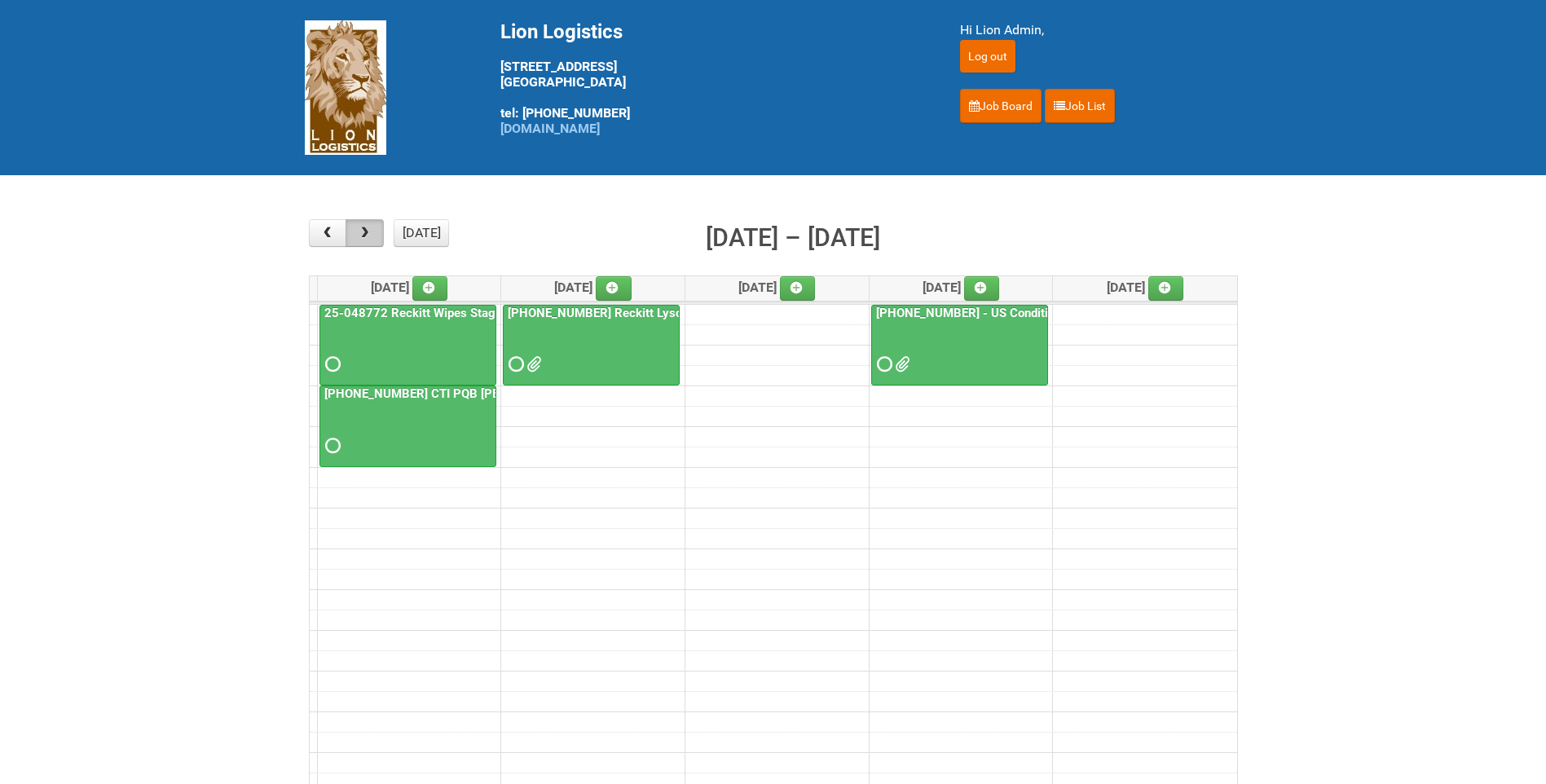
click at [369, 233] on span "button" at bounding box center [365, 233] width 15 height 13
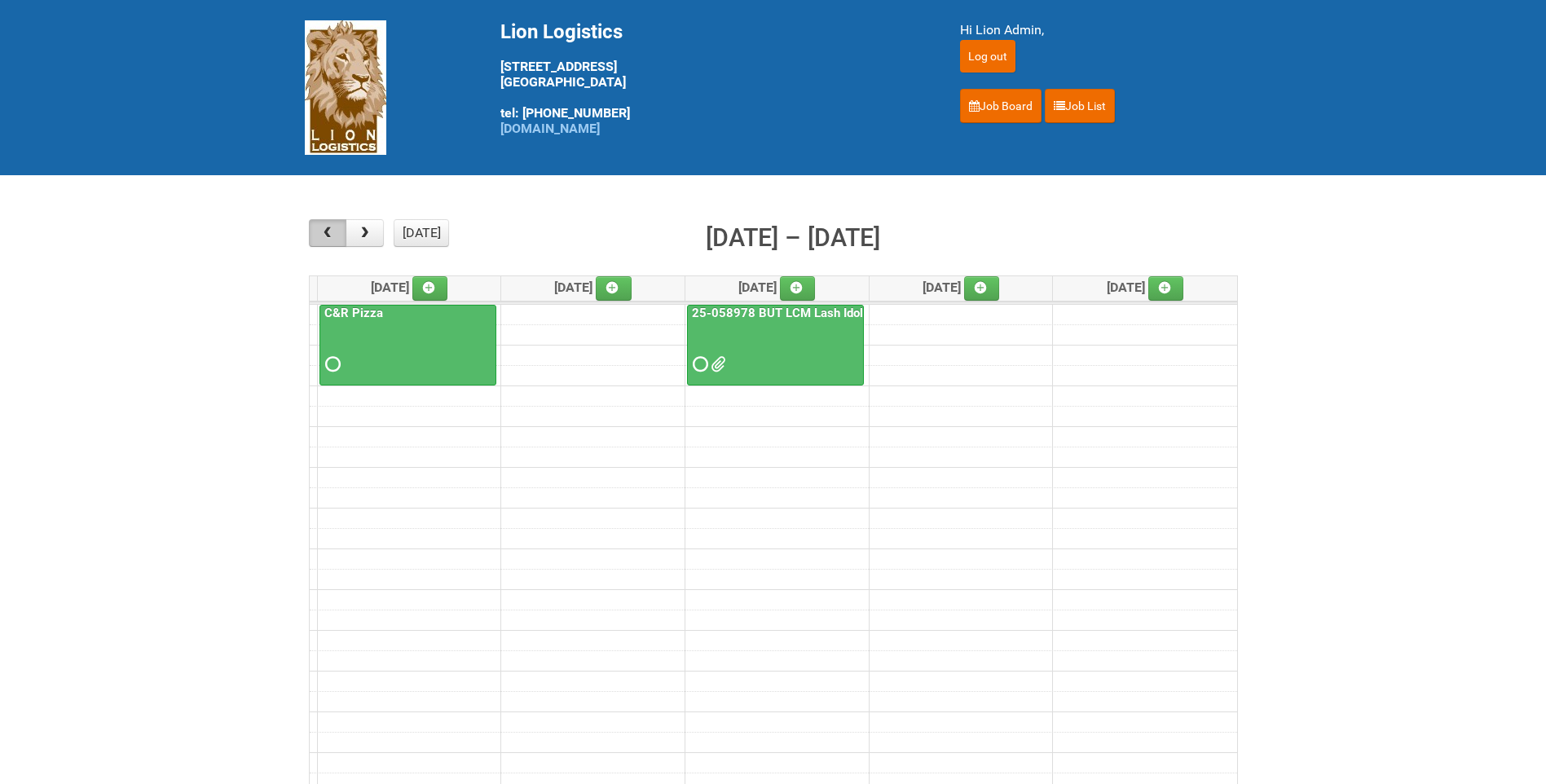
click at [333, 229] on span "button" at bounding box center [327, 233] width 15 height 13
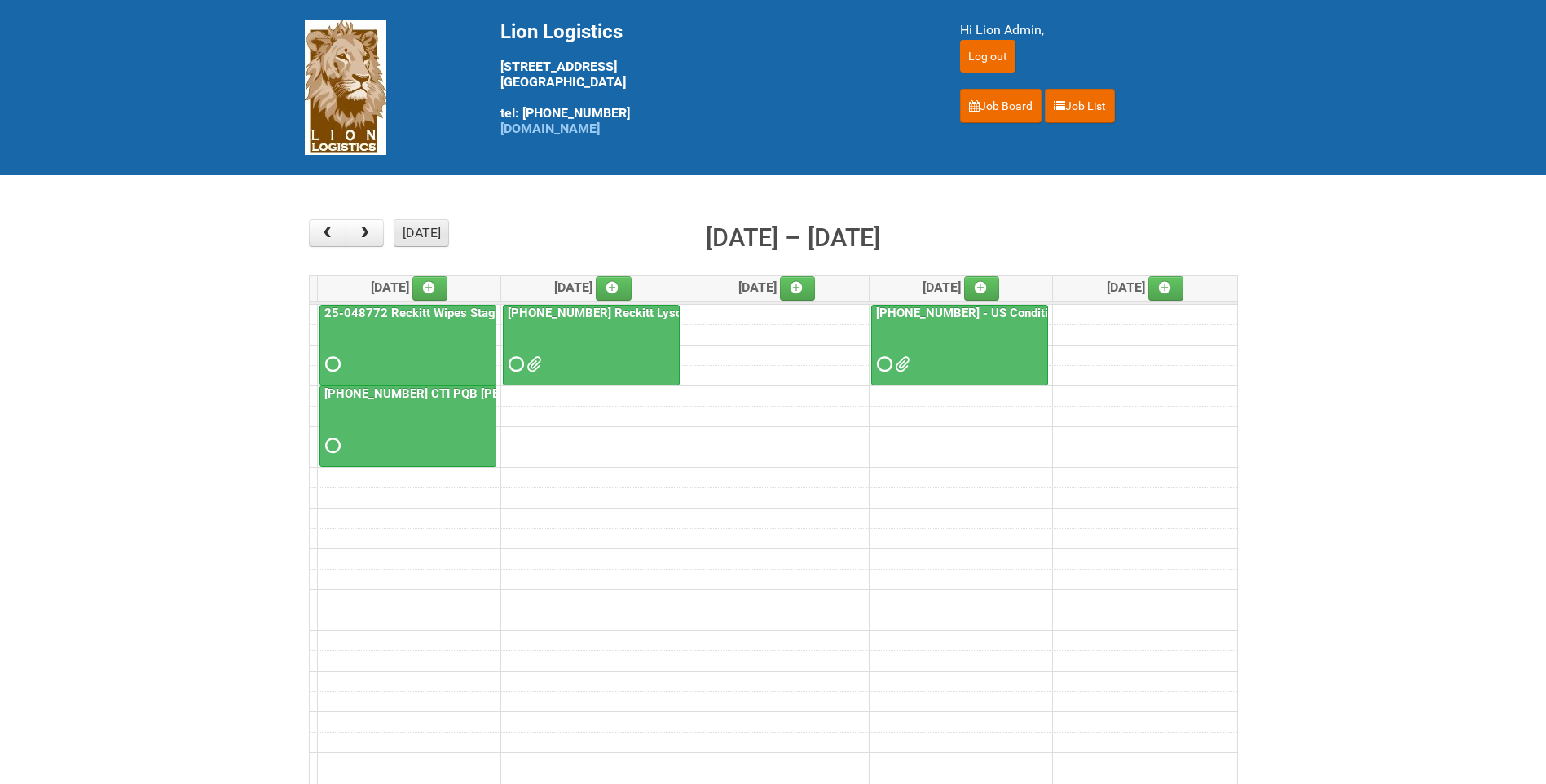
click at [417, 229] on button "[DATE]" at bounding box center [421, 232] width 55 height 28
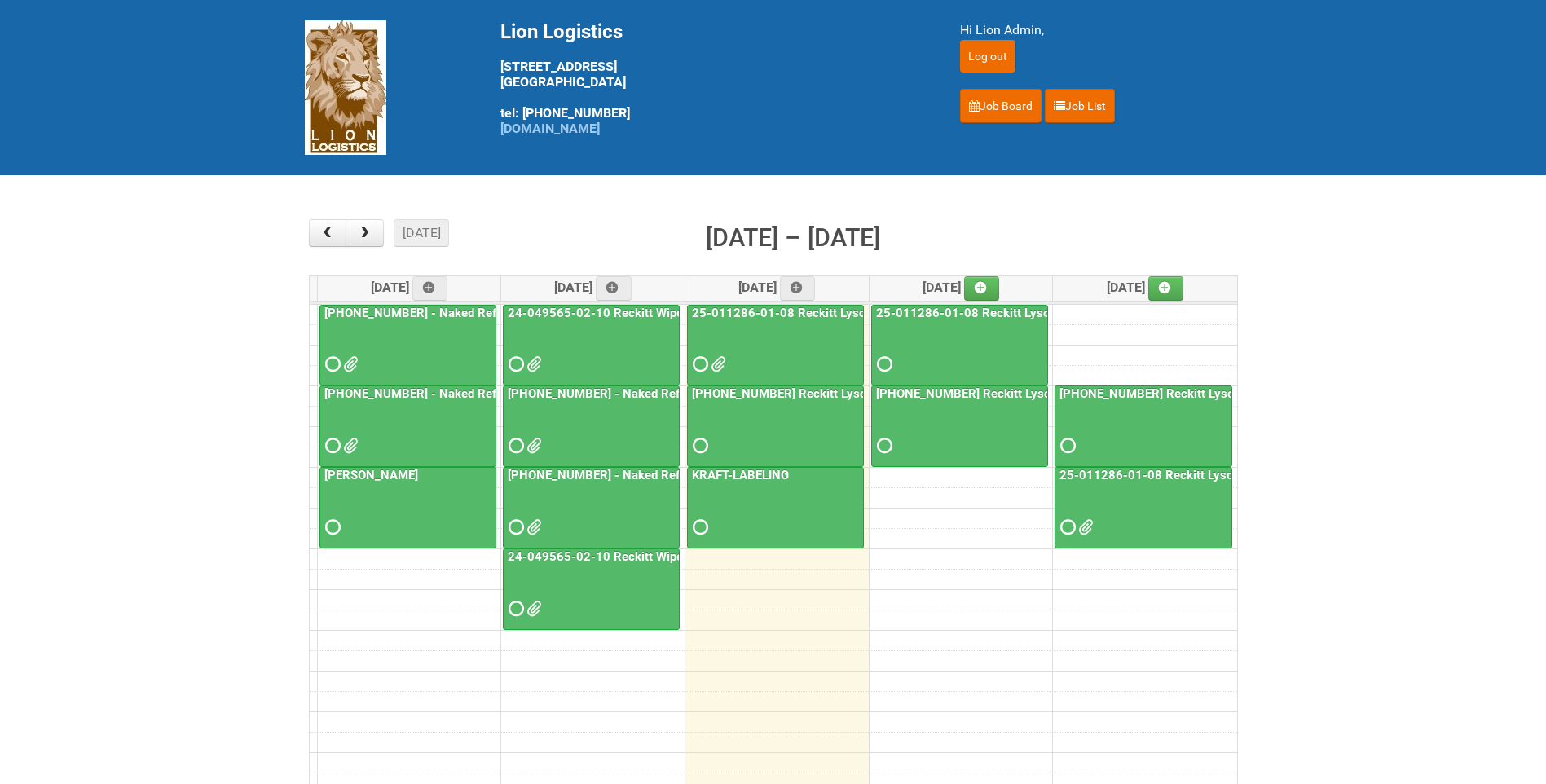
click at [395, 312] on link "[PHONE_NUMBER] - Naked Reformulation Mailing 1" at bounding box center [466, 312] width 291 height 14
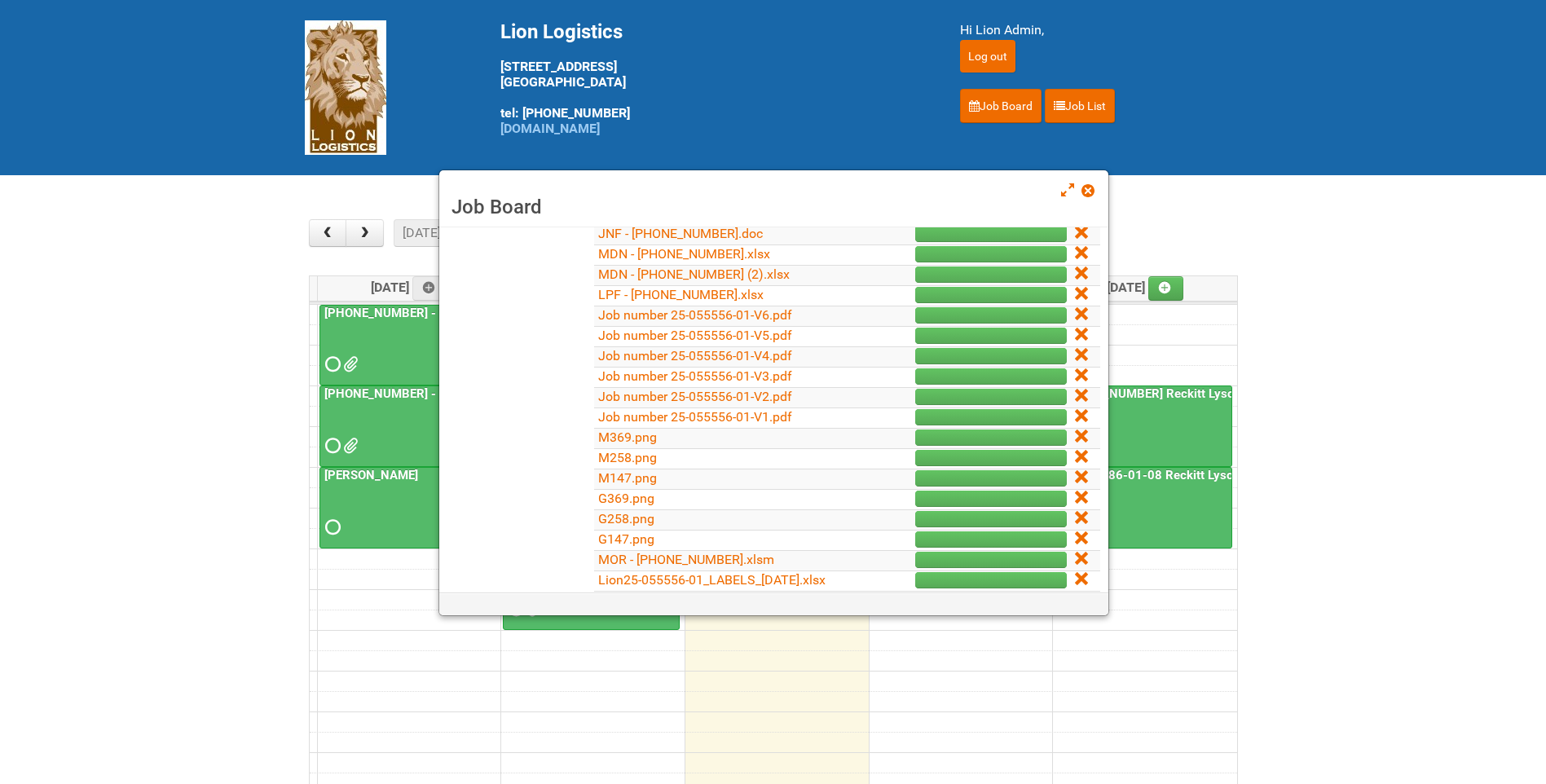
scroll to position [326, 0]
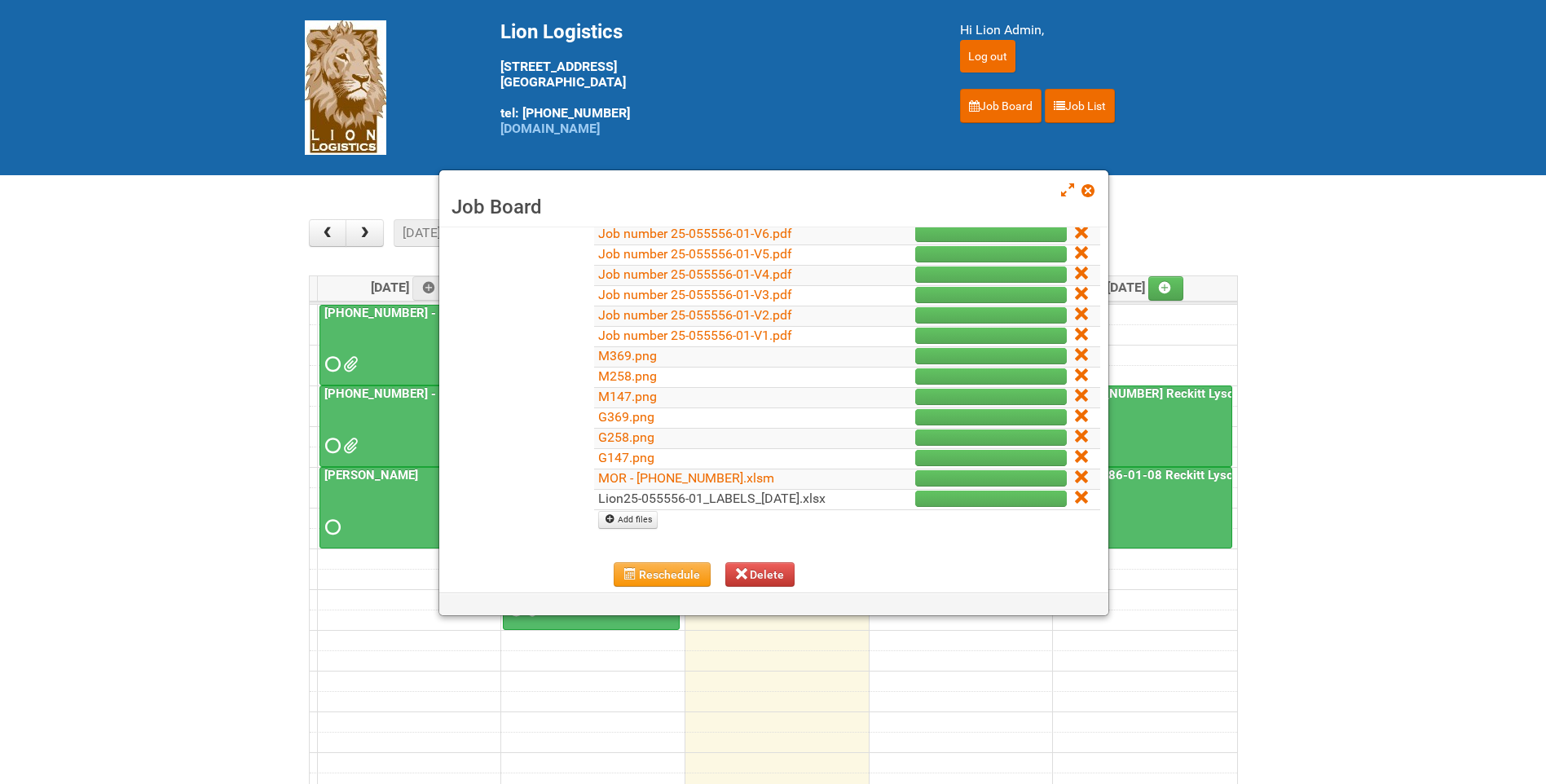
click at [702, 495] on link "Lion25-055556-01_LABELS_[DATE].xlsx" at bounding box center [712, 498] width 228 height 15
click at [1090, 192] on span at bounding box center [1088, 191] width 11 height 11
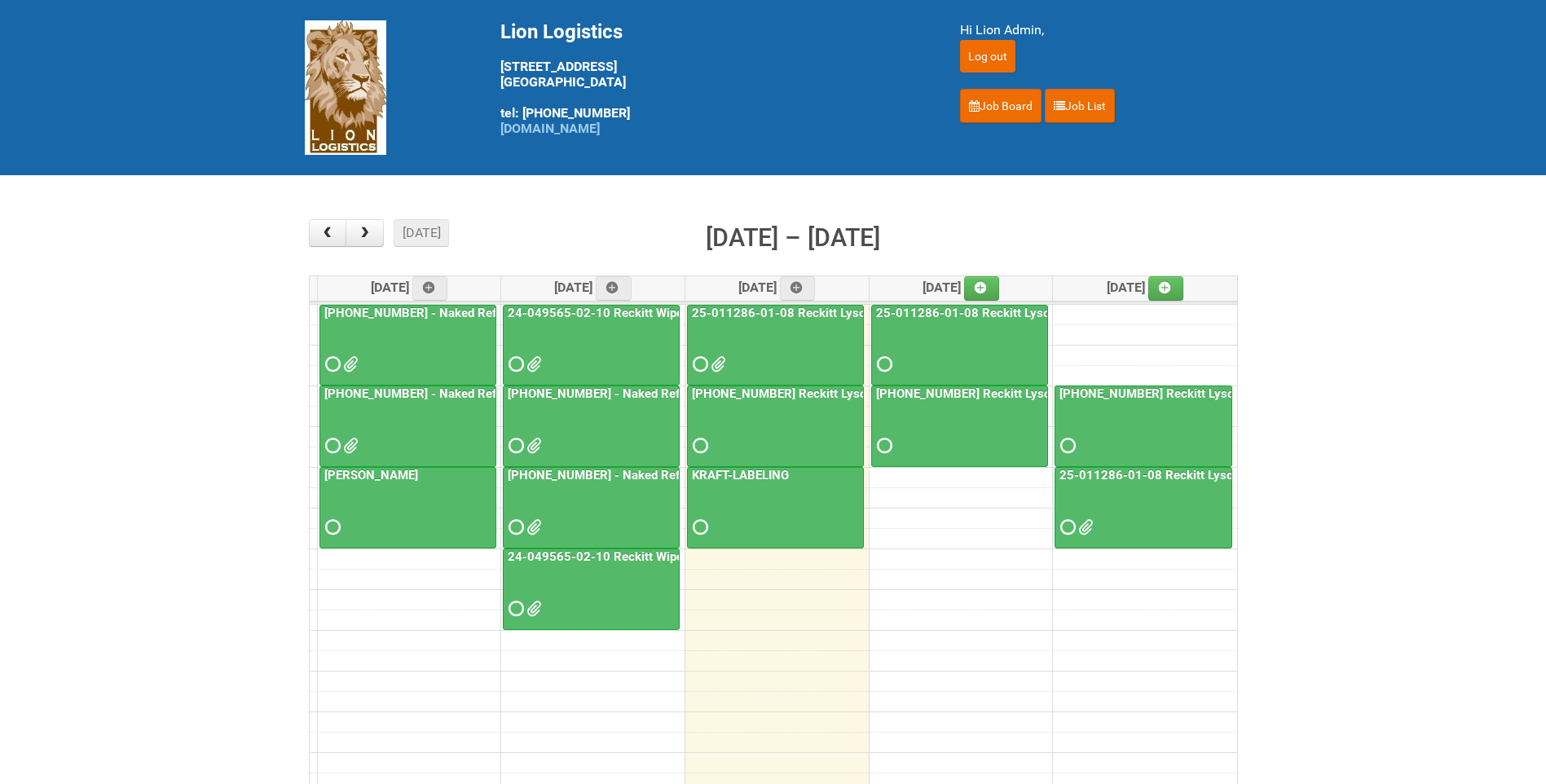
click at [538, 441] on span at bounding box center [532, 446] width 11 height 11
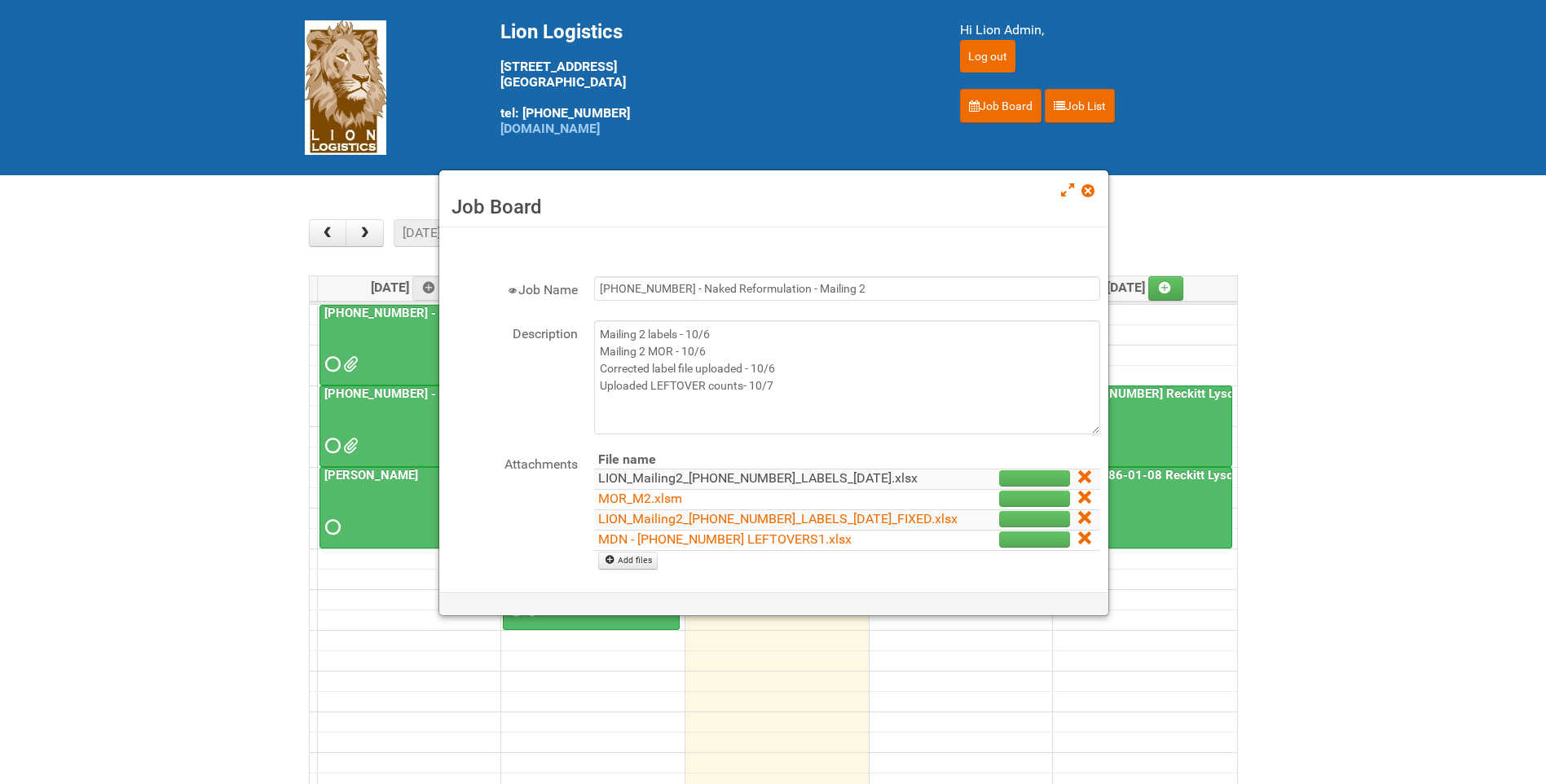
click at [729, 485] on link "LION_Mailing2_[PHONE_NUMBER]_LABELS_[DATE].xlsx" at bounding box center [758, 477] width 319 height 15
click at [717, 526] on link "LION_Mailing2_[PHONE_NUMBER]_LABELS_[DATE]_FIXED.xlsx" at bounding box center [778, 518] width 359 height 15
